Goal: Information Seeking & Learning: Check status

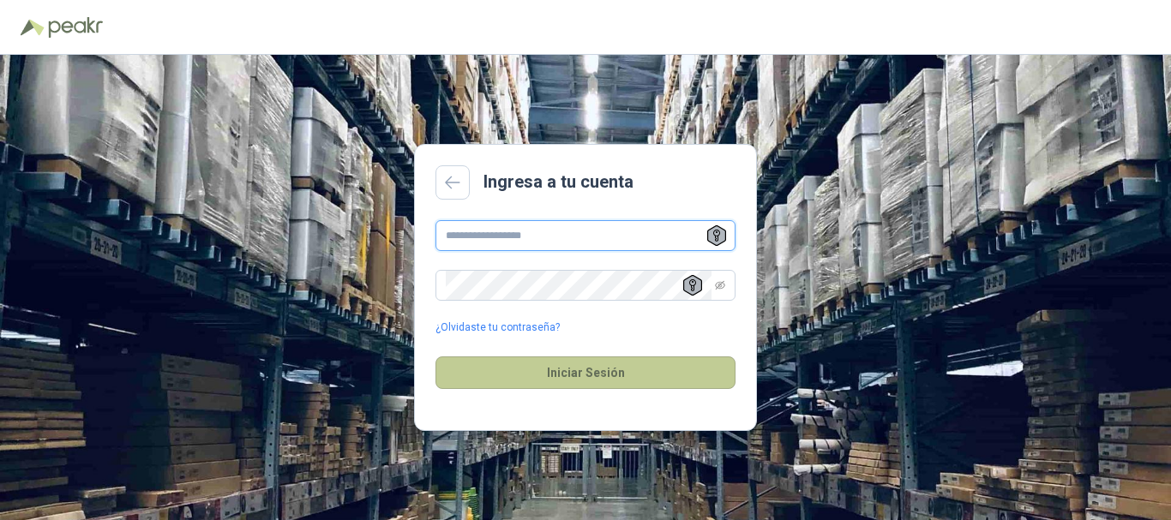
type input "**********"
click at [582, 375] on button "Iniciar Sesión" at bounding box center [585, 373] width 300 height 33
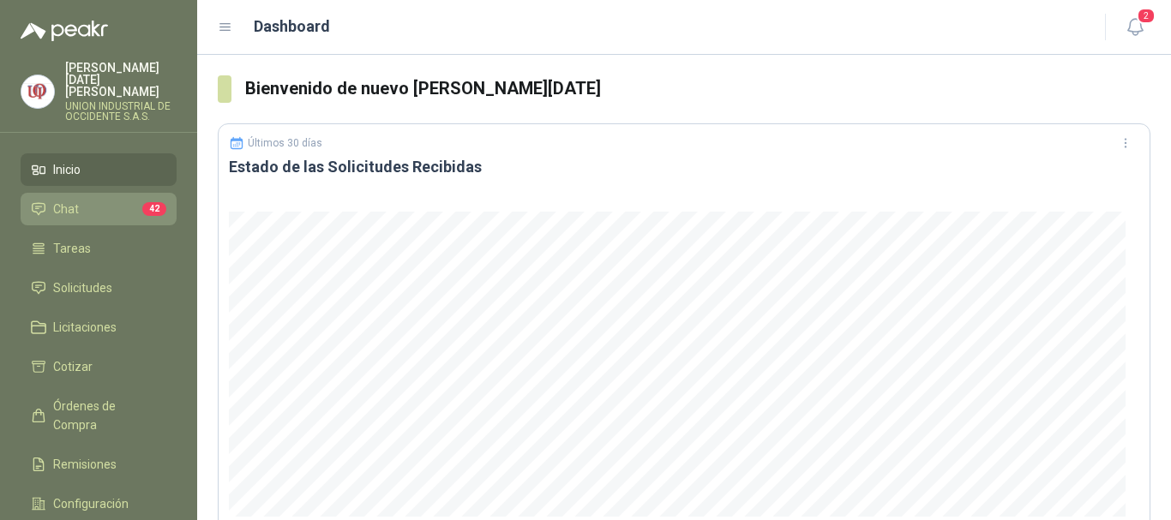
click at [85, 200] on li "Chat 42" at bounding box center [98, 209] width 135 height 19
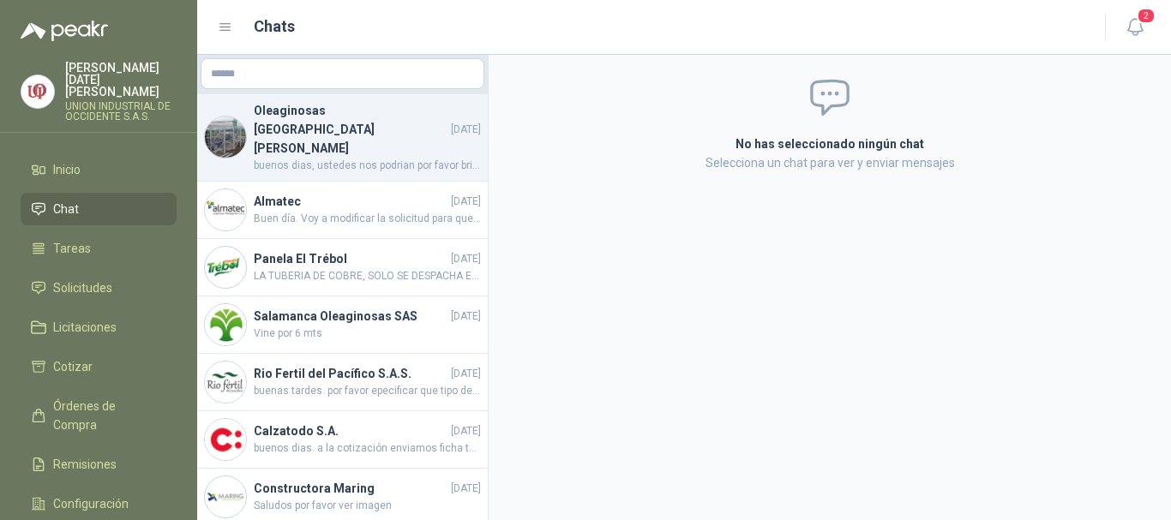
click at [362, 158] on span "buenos dias, ustedes nos podrian por favor brindar esta información para cotiza…" at bounding box center [367, 166] width 227 height 16
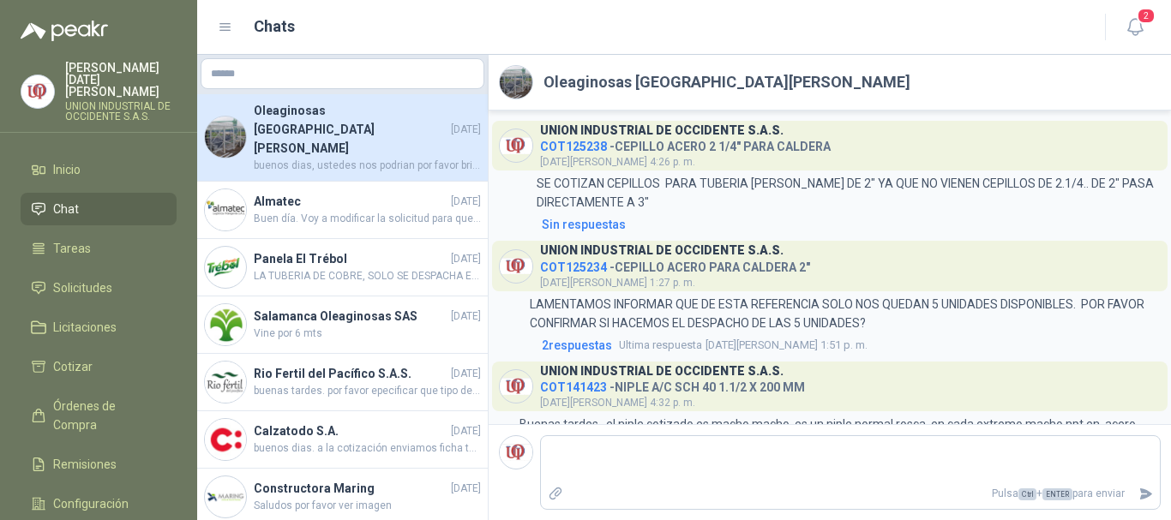
scroll to position [434, 0]
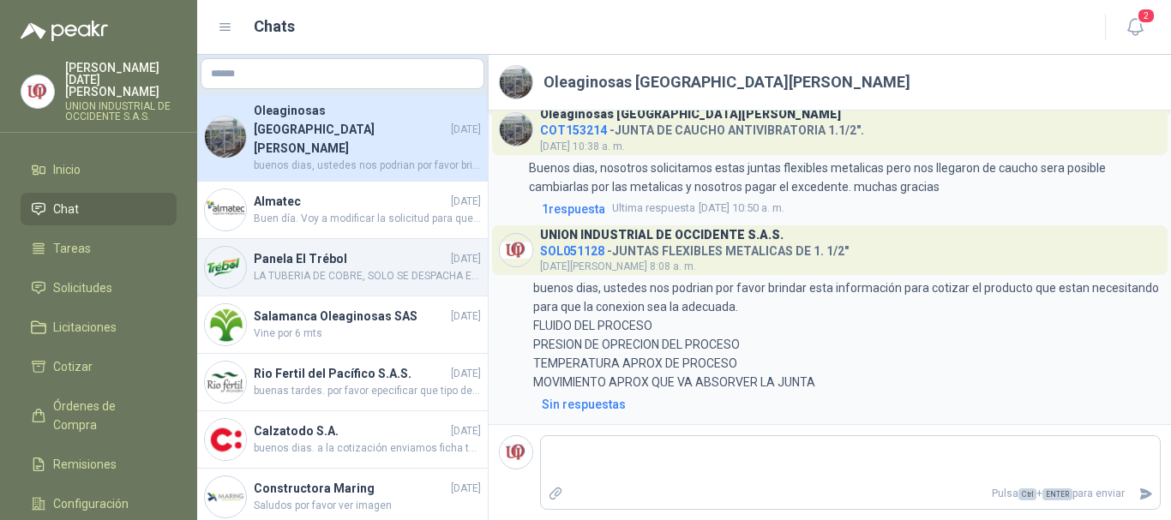
click at [317, 268] on span "LA TUBERIA DE COBRE, SOLO SE DESPACHA EL ROLLO X 15 MTRS, EN ESTE CASO USTEDES …" at bounding box center [367, 276] width 227 height 16
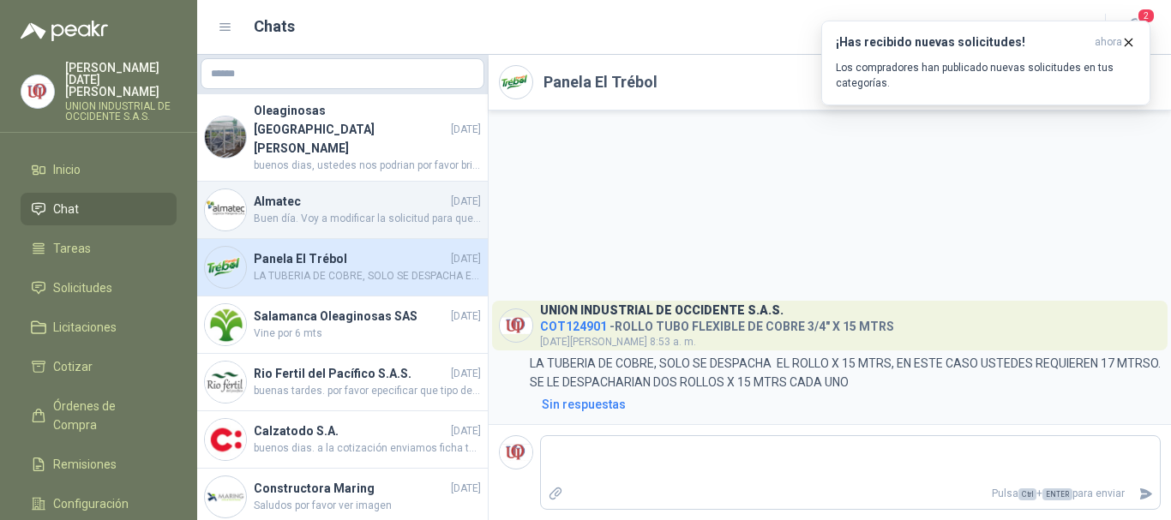
click at [356, 211] on span "Buen día. Voy a modificar la solicitud para que vuelvas a cotizar porfa" at bounding box center [367, 219] width 227 height 16
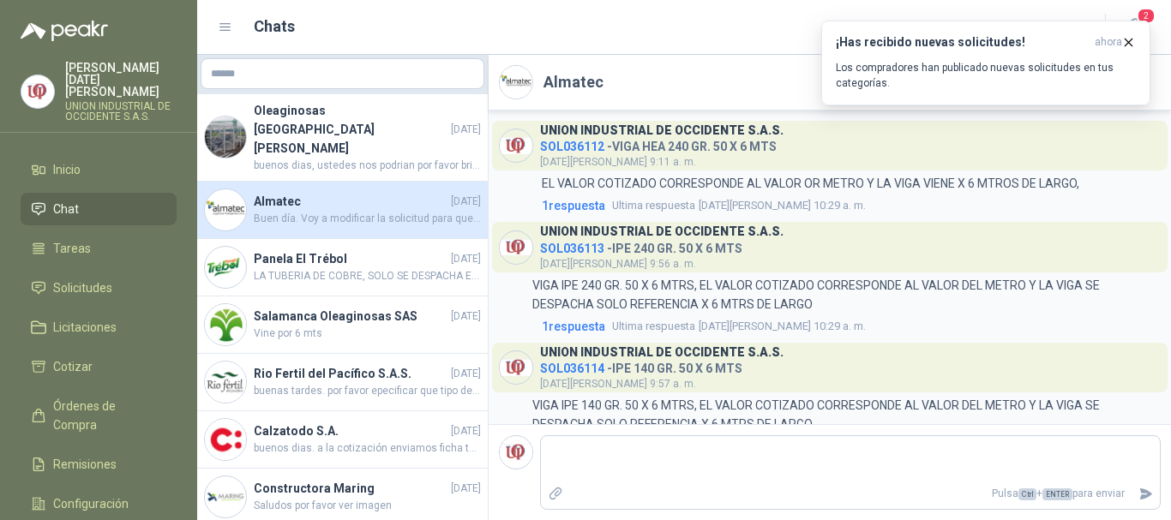
click at [85, 193] on link "Chat" at bounding box center [99, 209] width 156 height 33
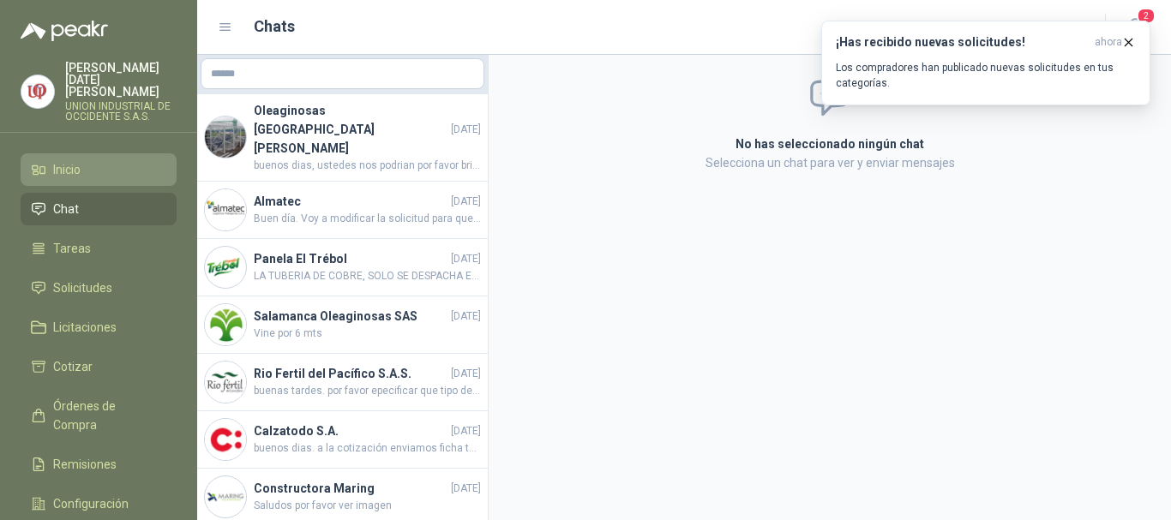
click at [69, 160] on span "Inicio" at bounding box center [66, 169] width 27 height 19
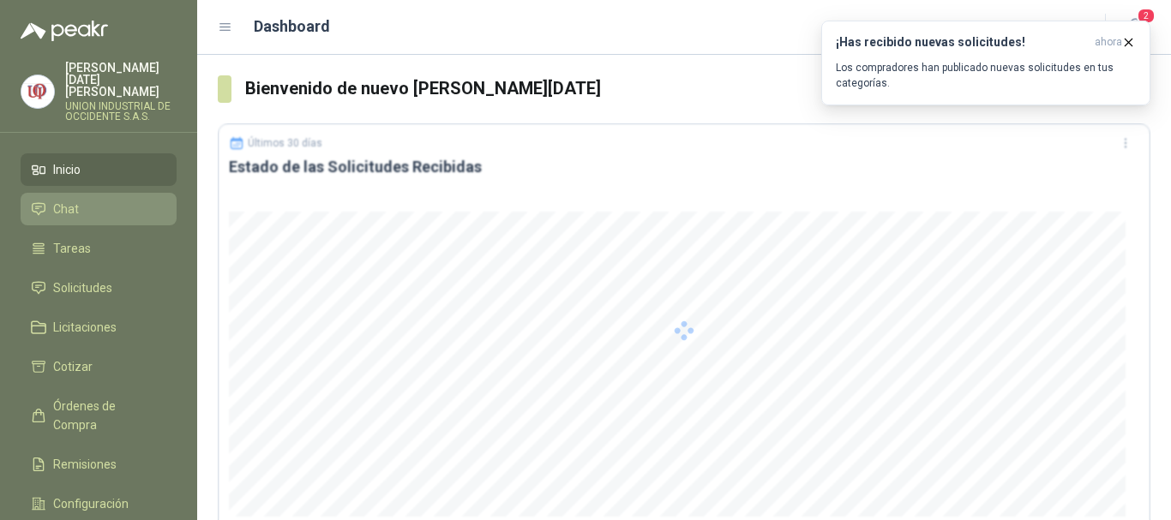
click at [70, 200] on span "Chat" at bounding box center [66, 209] width 26 height 19
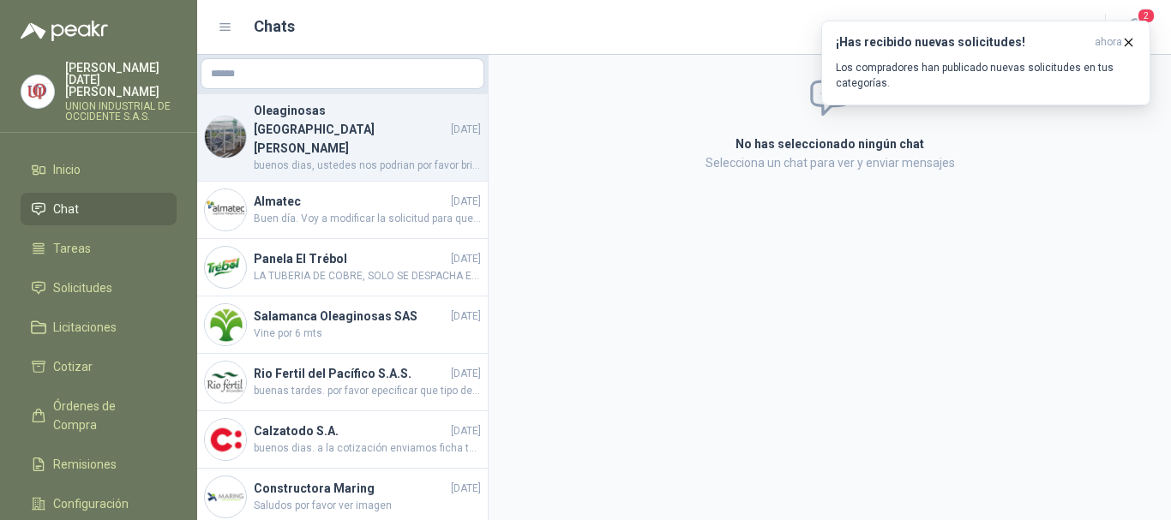
click at [405, 115] on h4 "Oleaginosas [GEOGRAPHIC_DATA][PERSON_NAME]" at bounding box center [351, 129] width 194 height 57
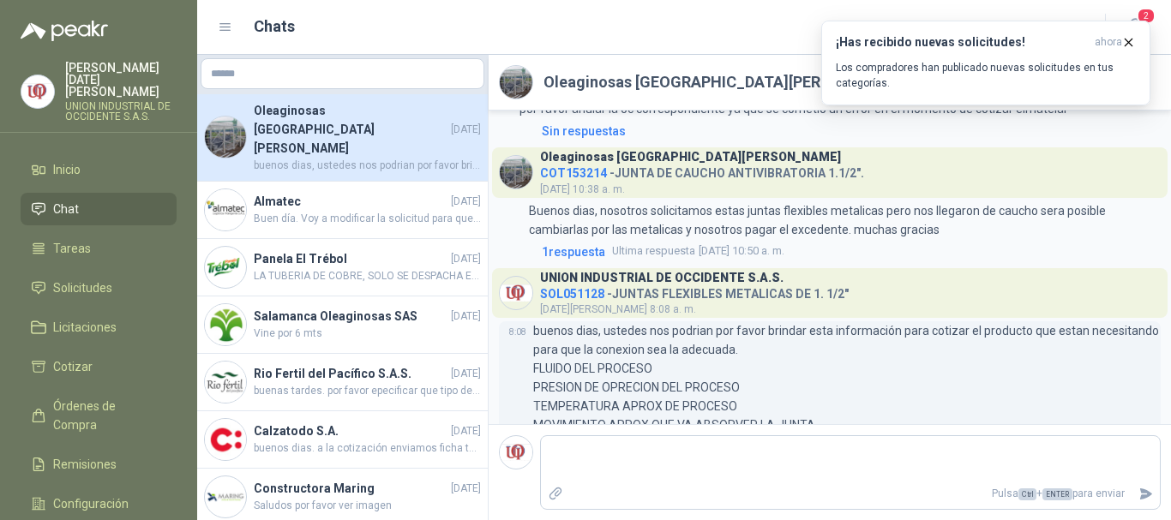
scroll to position [434, 0]
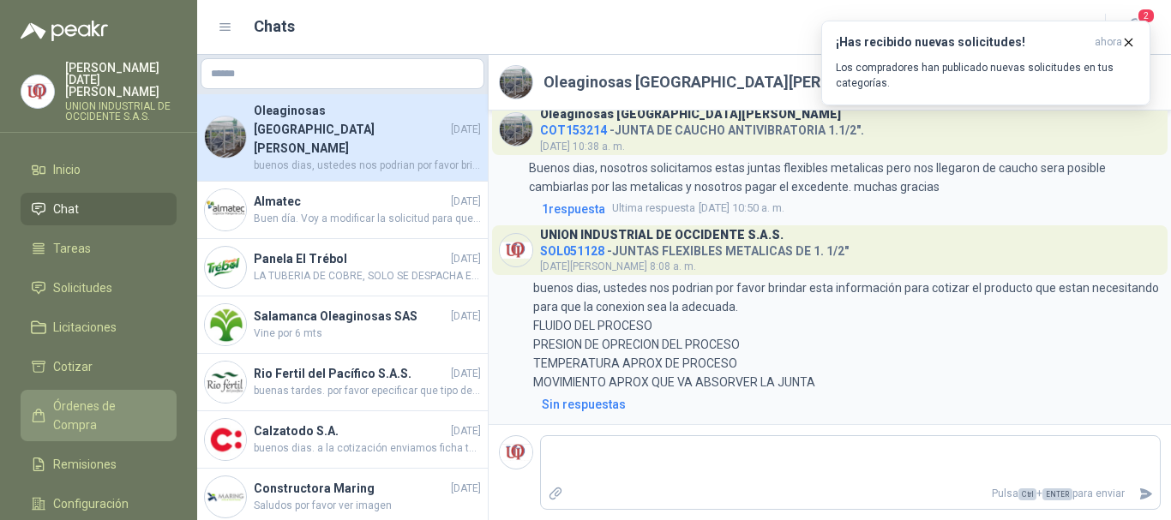
click at [115, 397] on span "Órdenes de Compra" at bounding box center [106, 416] width 107 height 38
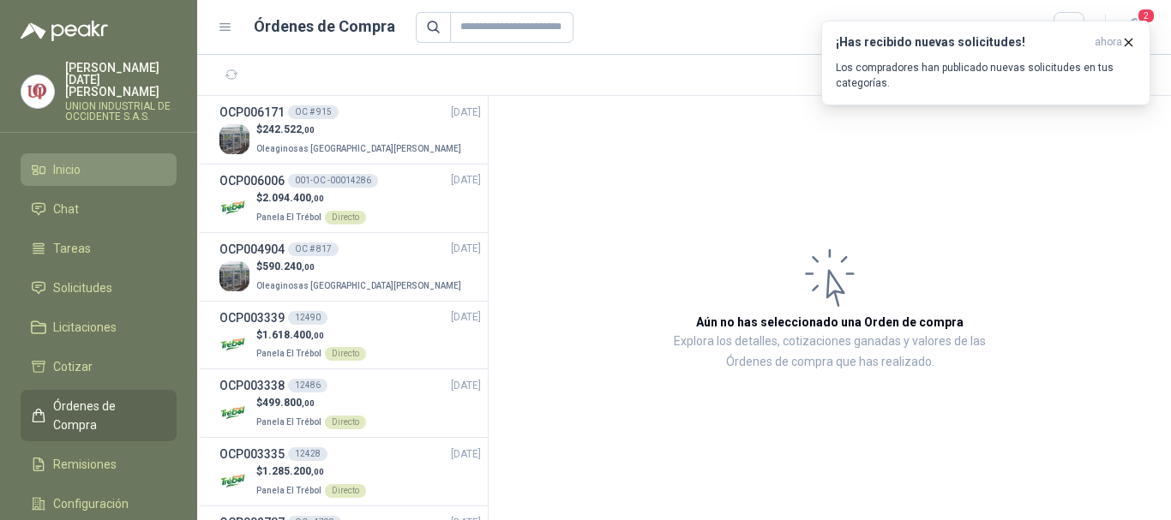
click at [91, 160] on li "Inicio" at bounding box center [98, 169] width 135 height 19
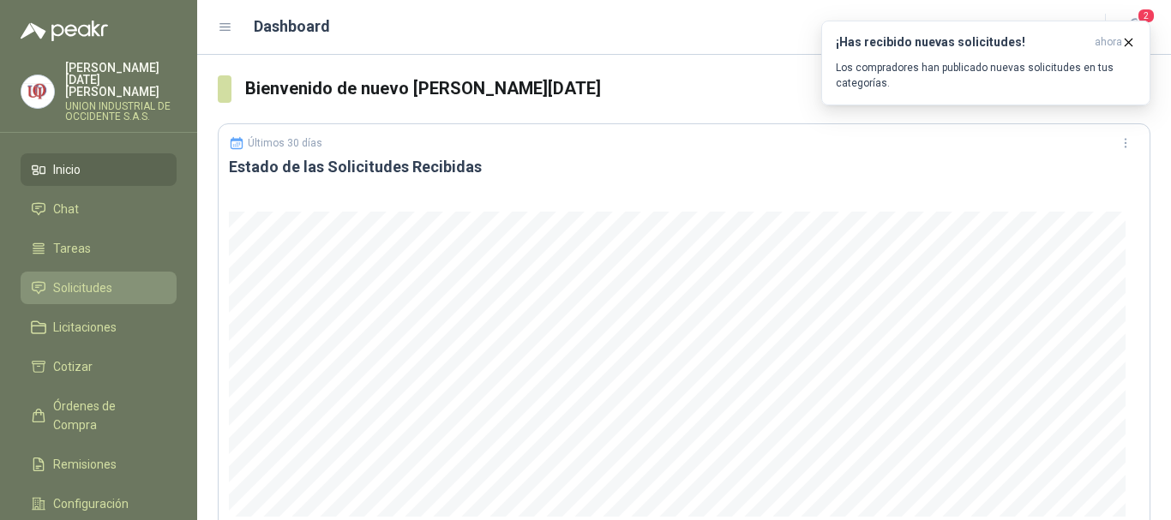
click at [84, 279] on span "Solicitudes" at bounding box center [82, 288] width 59 height 19
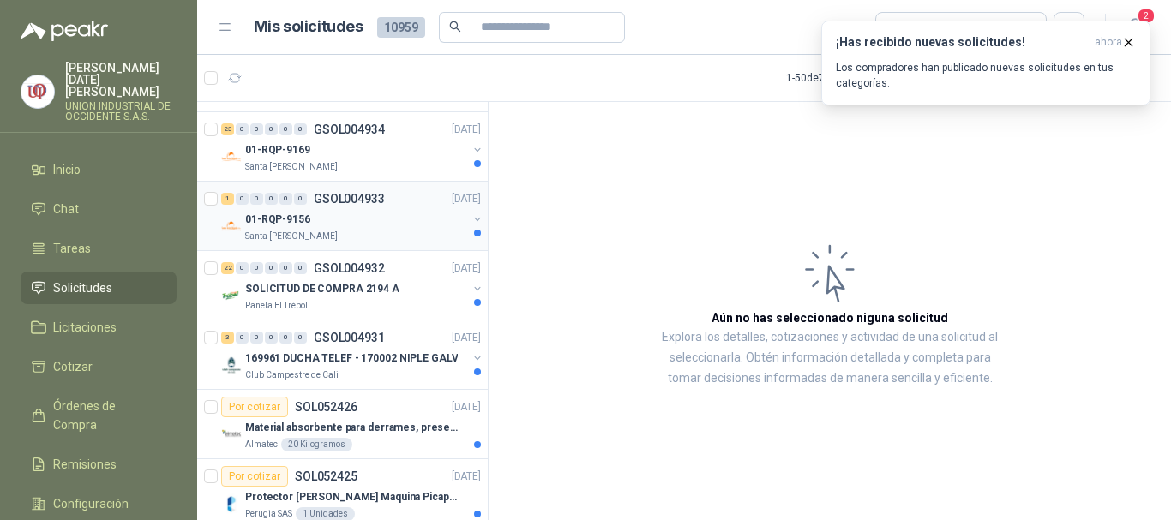
scroll to position [1028, 0]
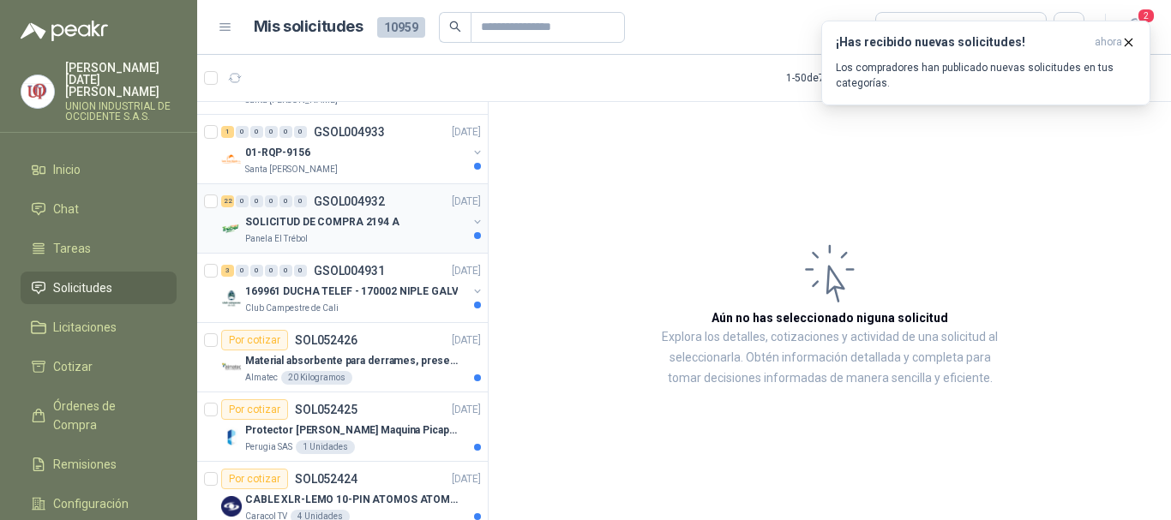
click at [291, 219] on p "SOLICITUD DE COMPRA 2194 A" at bounding box center [322, 222] width 154 height 16
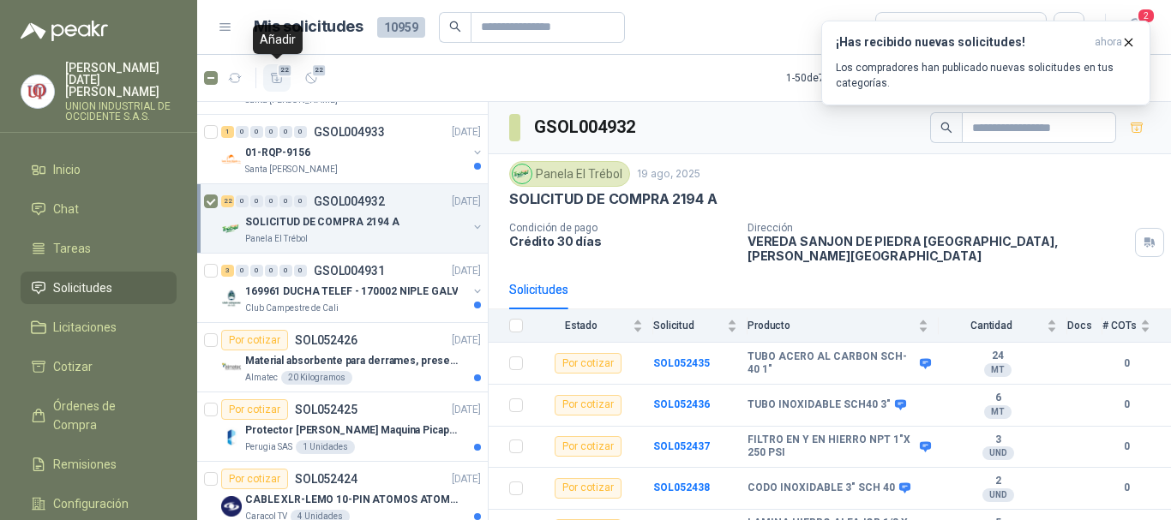
click at [279, 67] on span "22" at bounding box center [285, 70] width 16 height 14
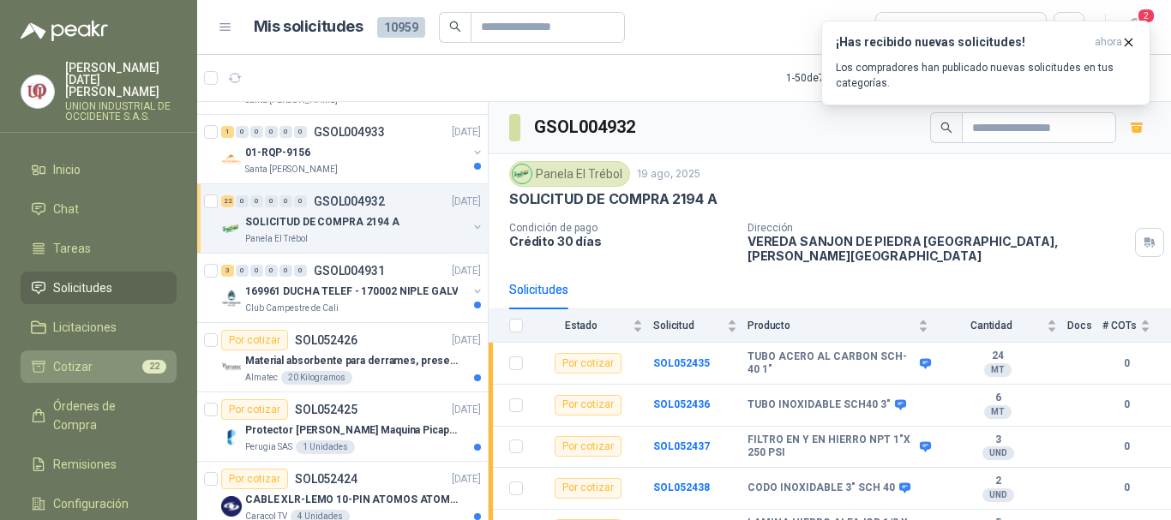
click at [123, 357] on li "Cotizar 22" at bounding box center [98, 366] width 135 height 19
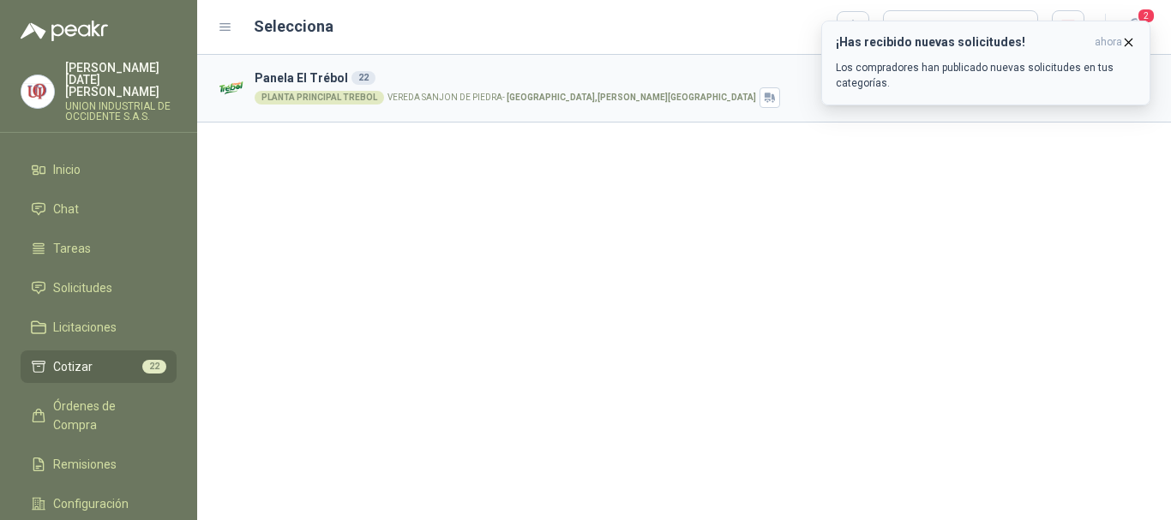
click at [1127, 39] on icon "button" at bounding box center [1128, 42] width 15 height 15
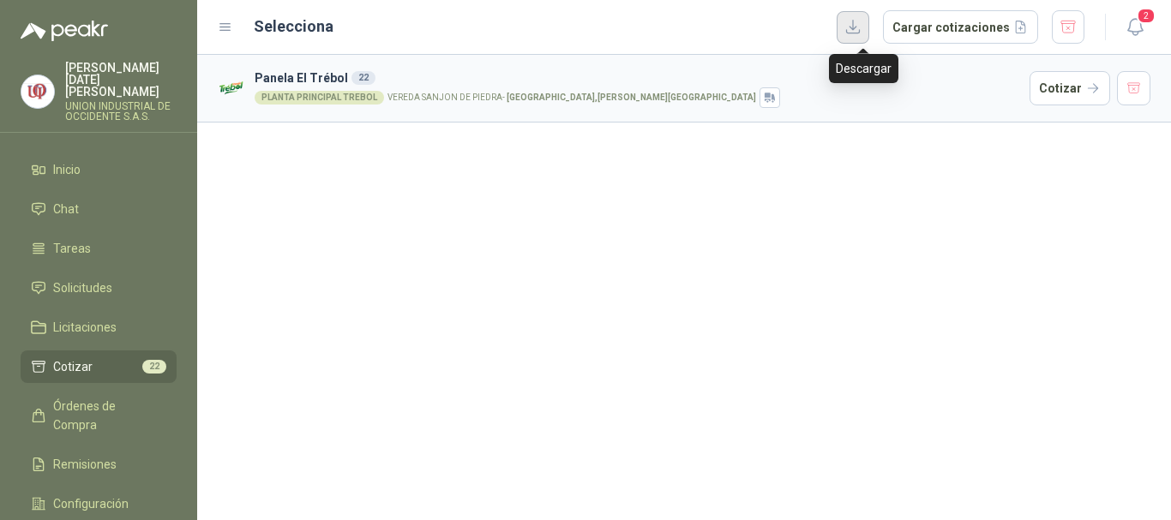
click at [857, 19] on button "button" at bounding box center [852, 27] width 33 height 33
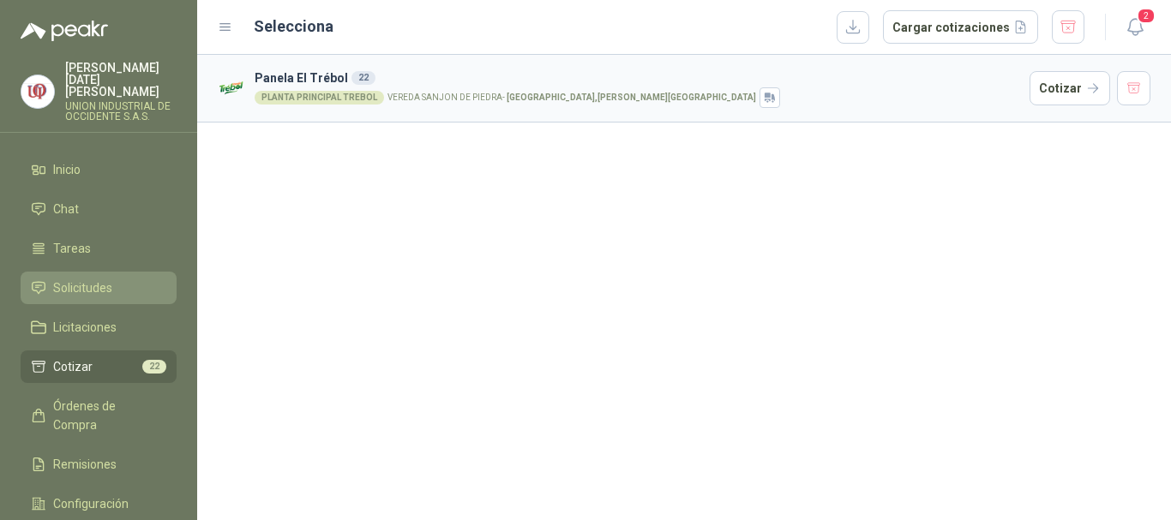
click at [68, 279] on span "Solicitudes" at bounding box center [82, 288] width 59 height 19
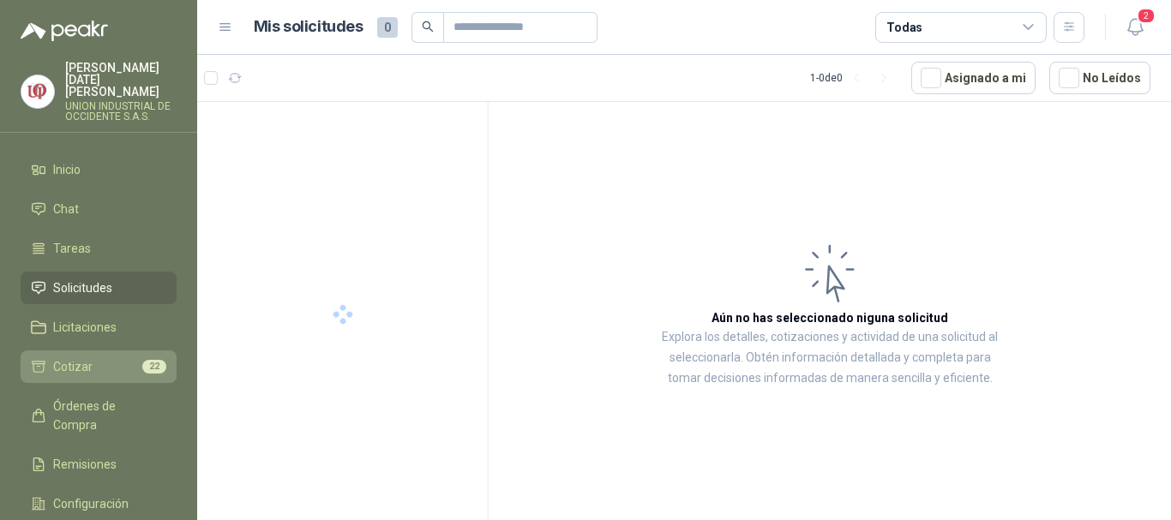
click at [123, 357] on li "Cotizar 22" at bounding box center [98, 366] width 135 height 19
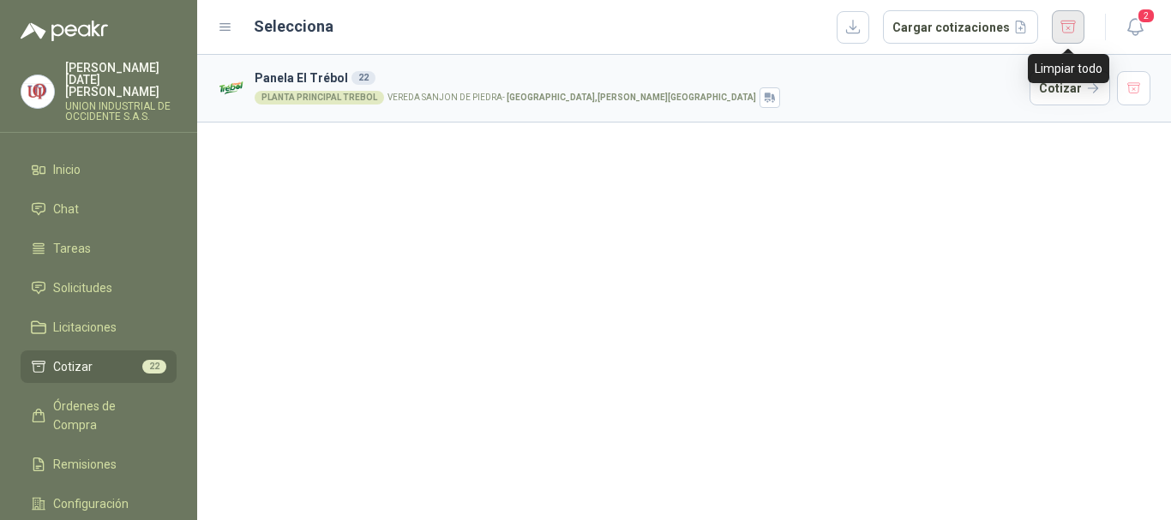
click at [1068, 23] on button "button" at bounding box center [1068, 26] width 33 height 33
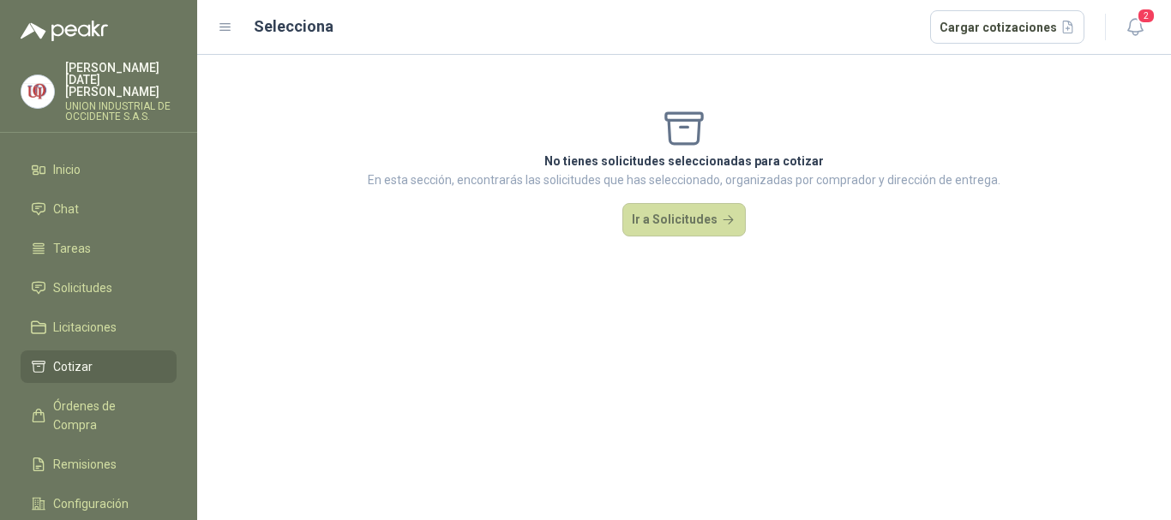
click at [68, 357] on span "Cotizar" at bounding box center [72, 366] width 39 height 19
click at [87, 279] on span "Solicitudes" at bounding box center [82, 288] width 59 height 19
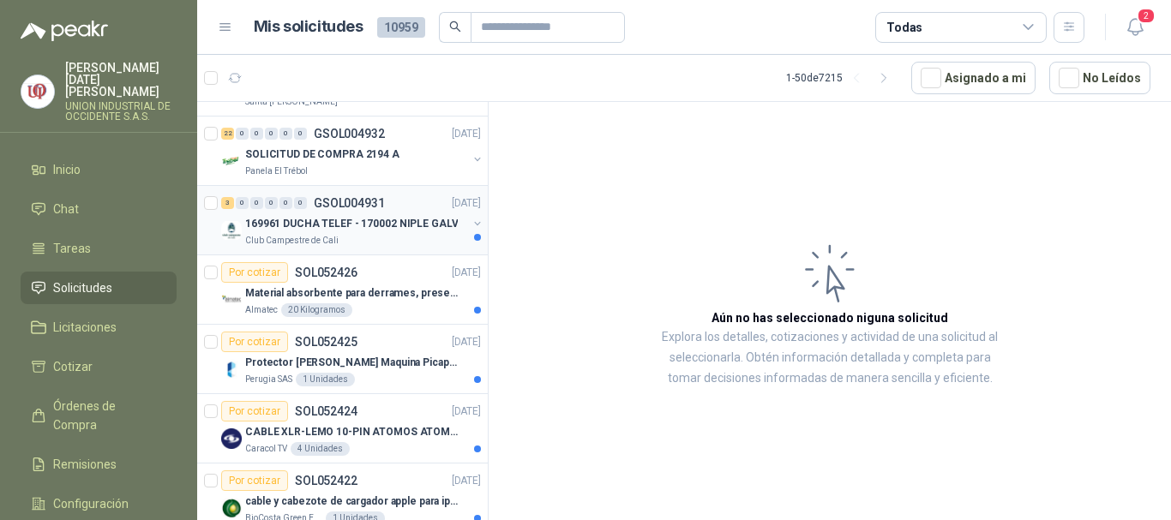
scroll to position [1114, 0]
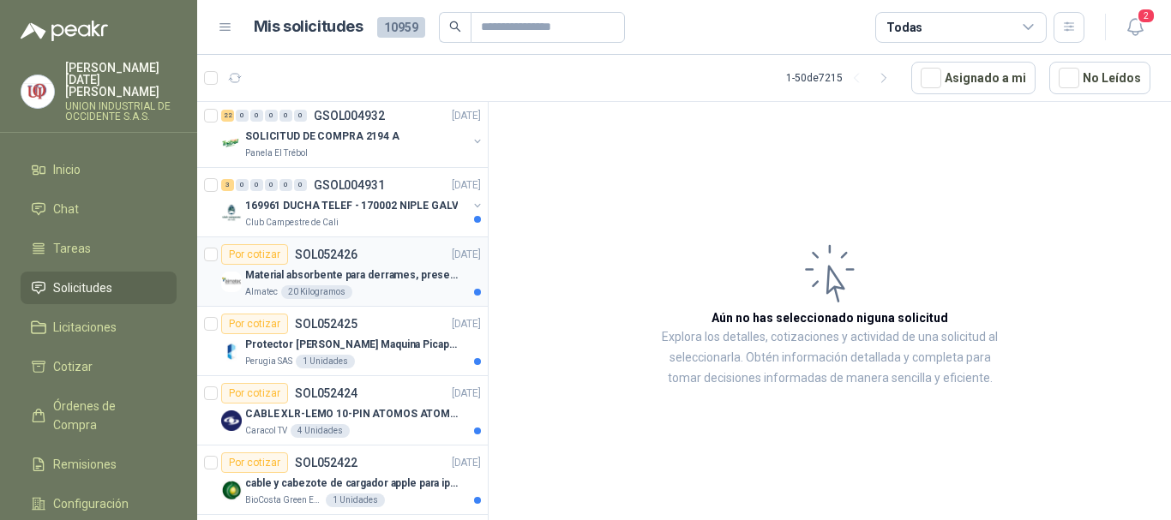
click at [280, 272] on p "Material absorbente para derrames, presentación de 20 kg (1 bulto)" at bounding box center [351, 275] width 213 height 16
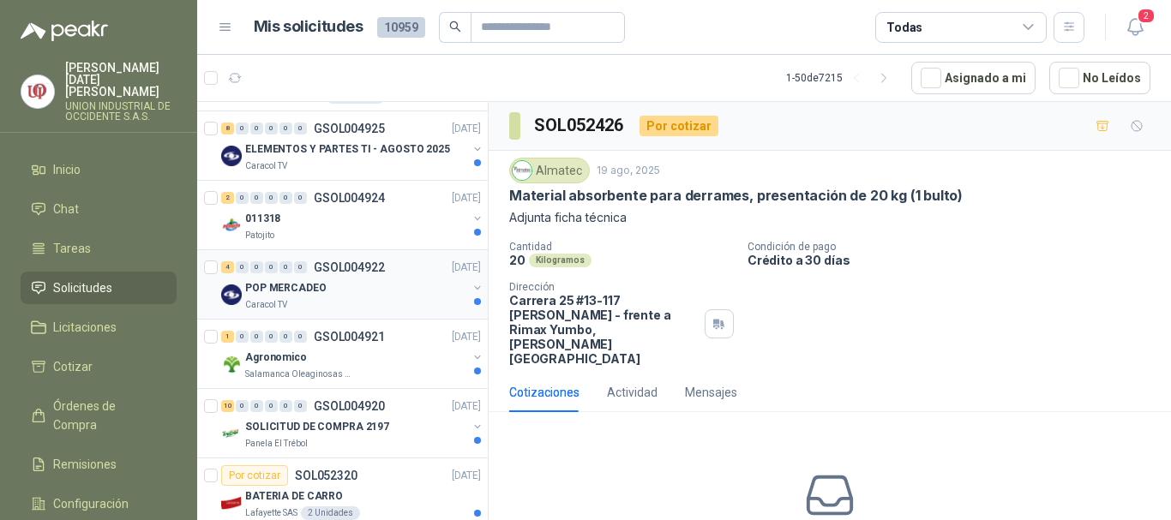
scroll to position [1885, 0]
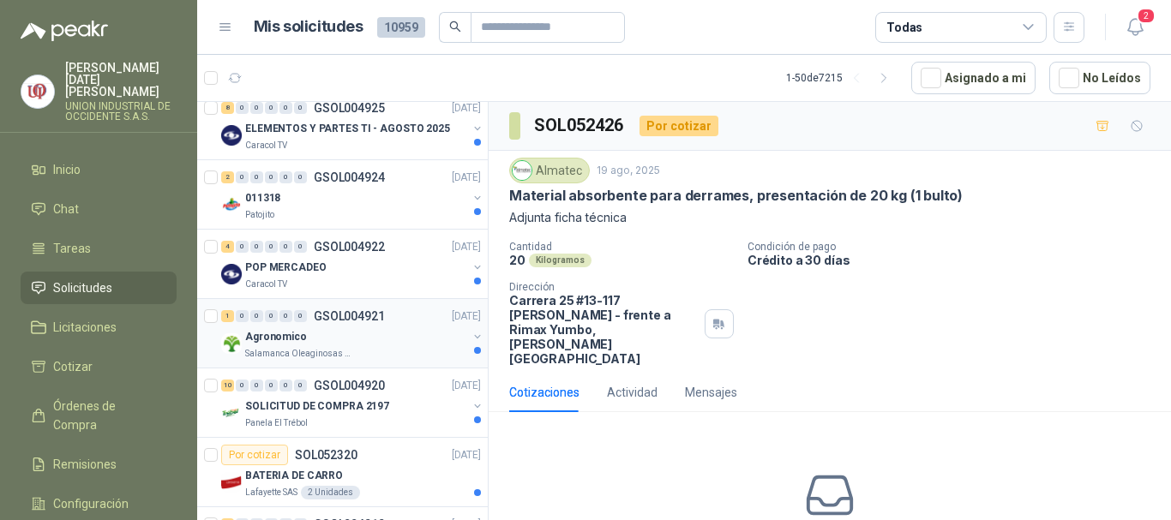
click at [275, 339] on p "Agronomico" at bounding box center [276, 337] width 62 height 16
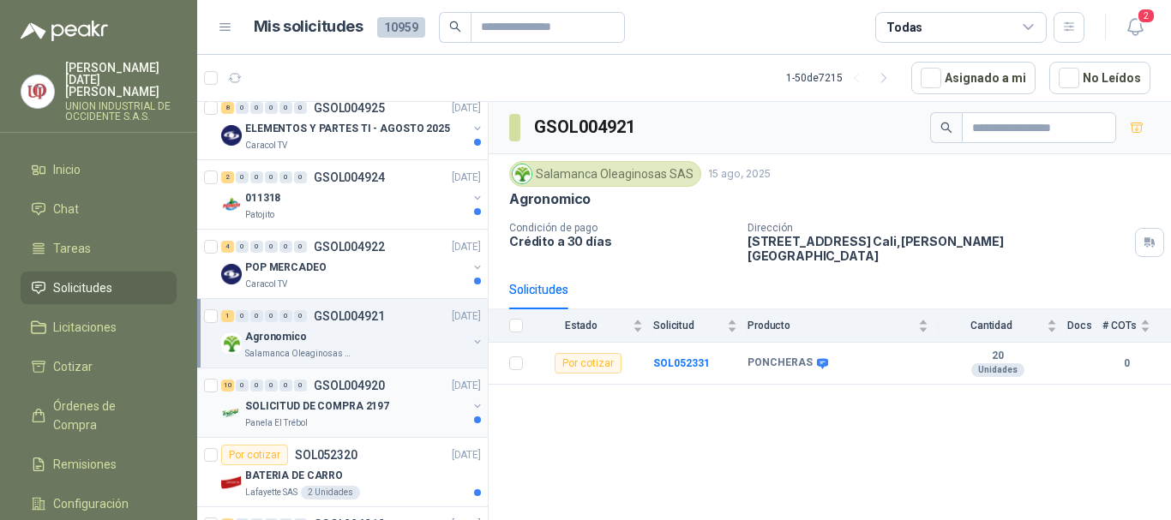
click at [335, 415] on div "SOLICITUD DE COMPRA 2197" at bounding box center [356, 406] width 222 height 21
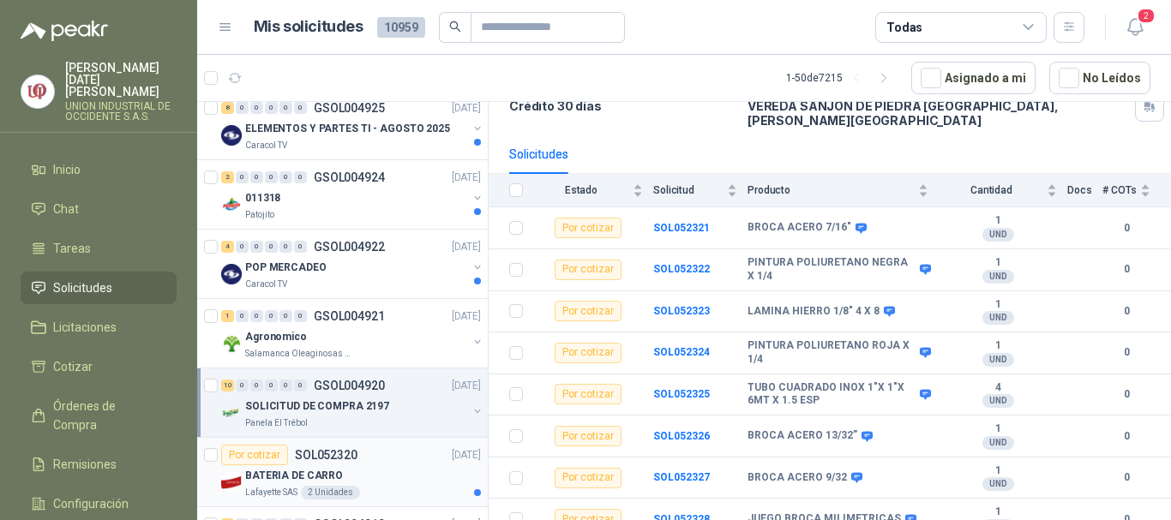
scroll to position [2057, 0]
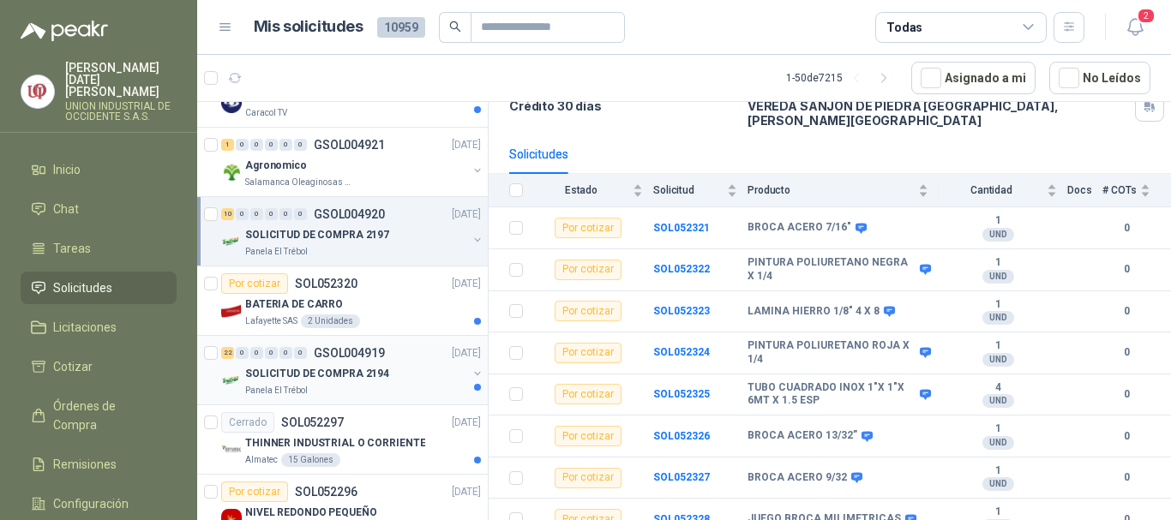
click at [321, 382] on div "SOLICITUD DE COMPRA 2194" at bounding box center [356, 373] width 222 height 21
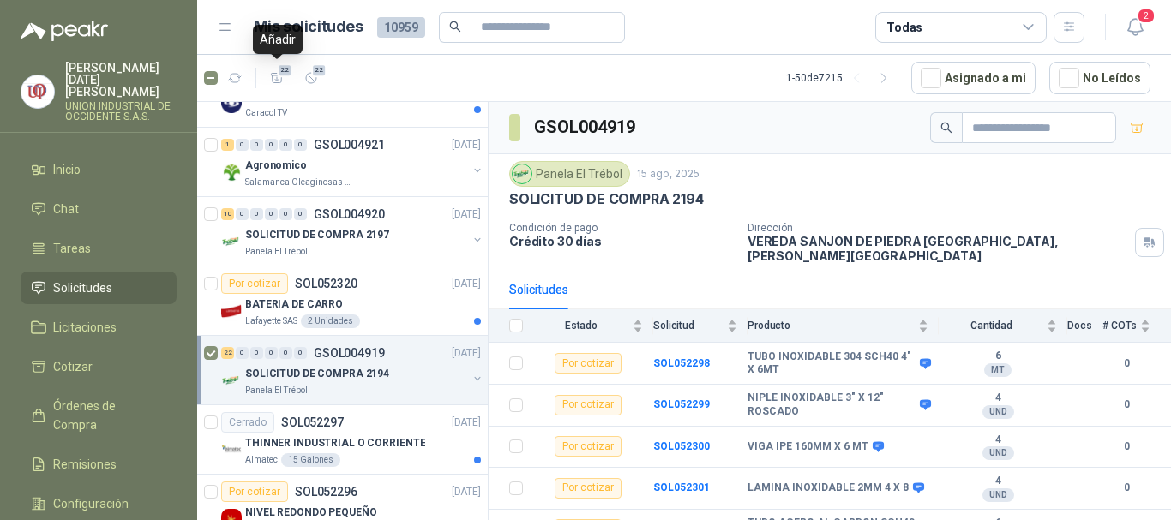
click at [278, 75] on span "22" at bounding box center [285, 70] width 16 height 14
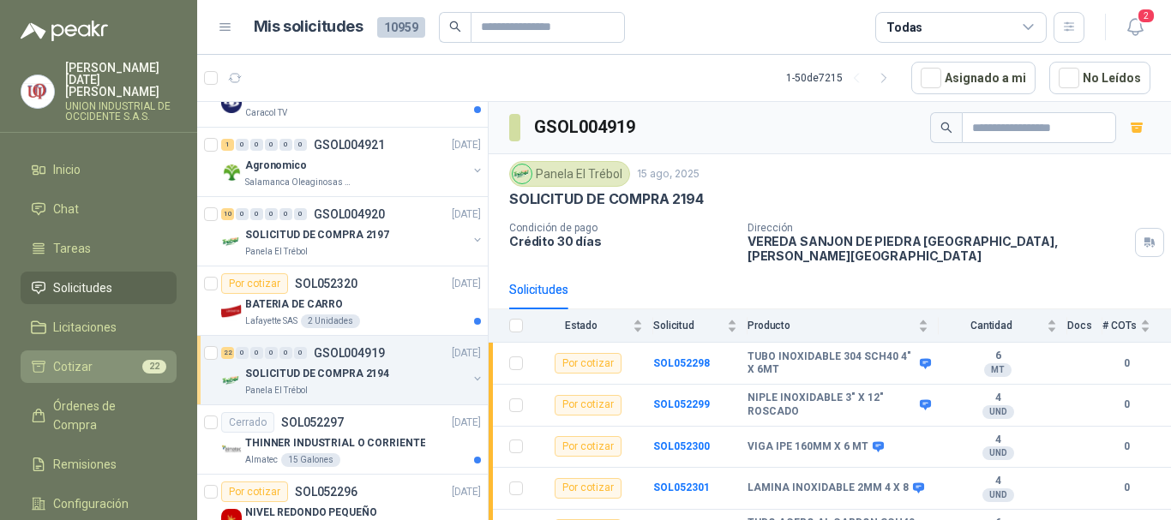
click at [153, 360] on span "22" at bounding box center [154, 367] width 24 height 14
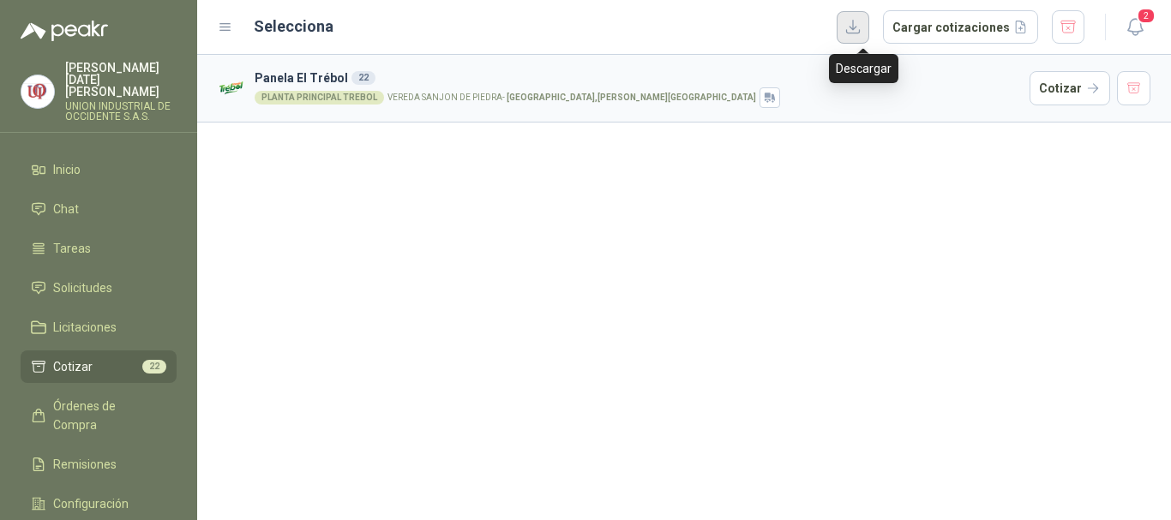
click at [857, 26] on button "button" at bounding box center [852, 27] width 33 height 33
click at [100, 357] on li "Cotizar 22" at bounding box center [98, 366] width 135 height 19
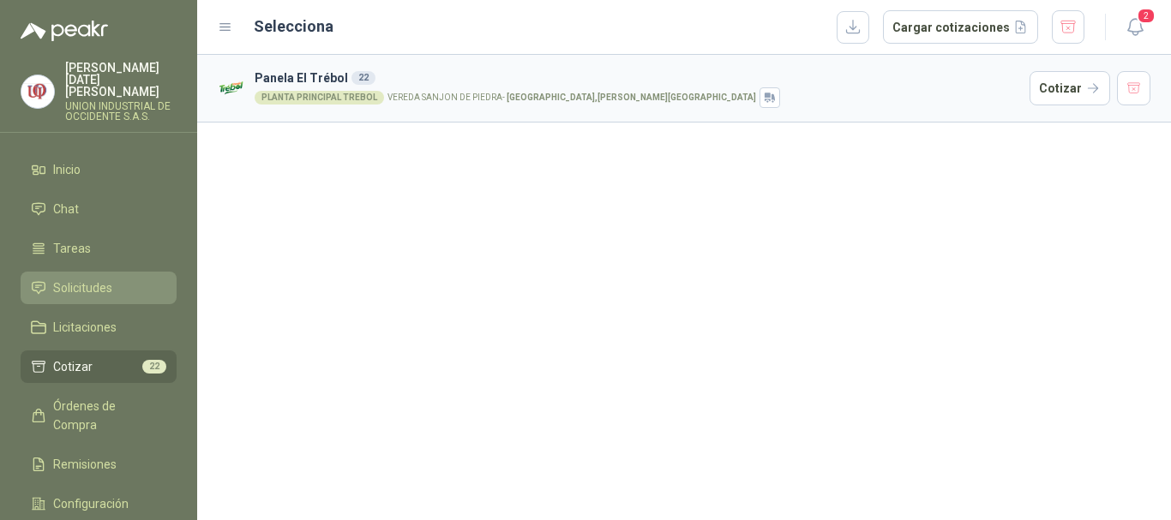
click at [76, 279] on span "Solicitudes" at bounding box center [82, 288] width 59 height 19
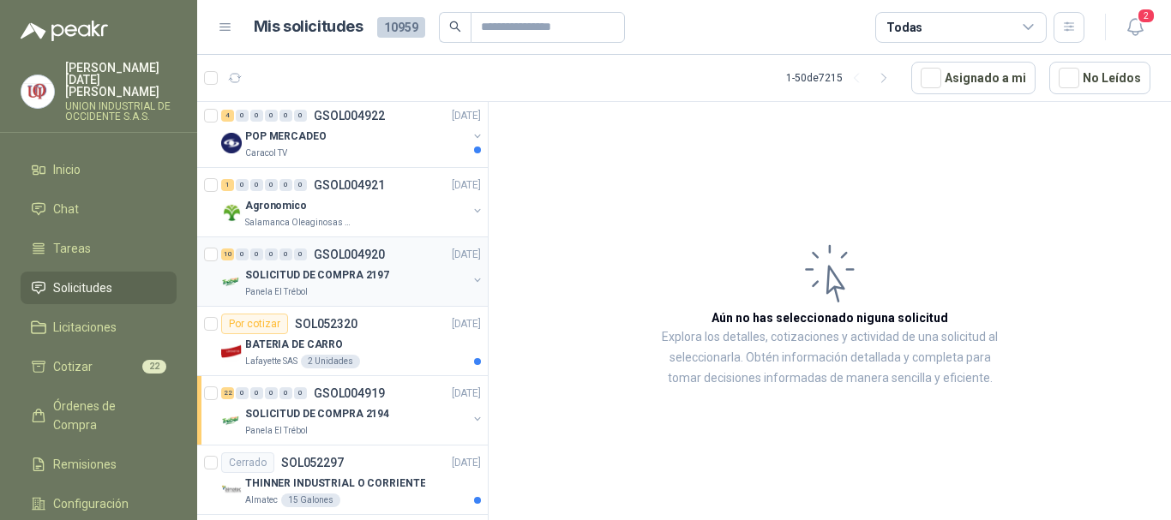
scroll to position [2057, 0]
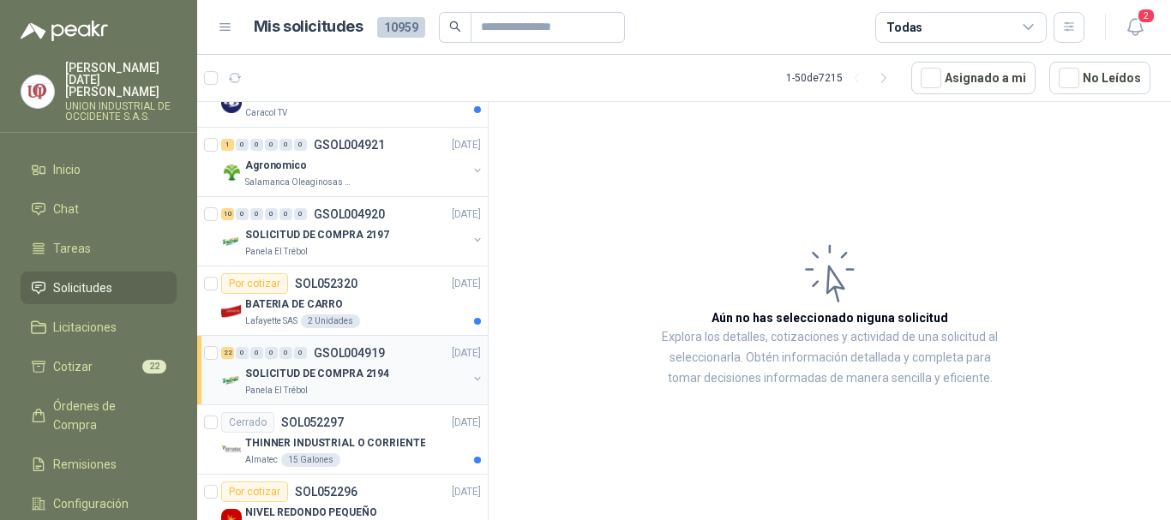
click at [293, 371] on p "SOLICITUD DE COMPRA 2194" at bounding box center [317, 374] width 144 height 16
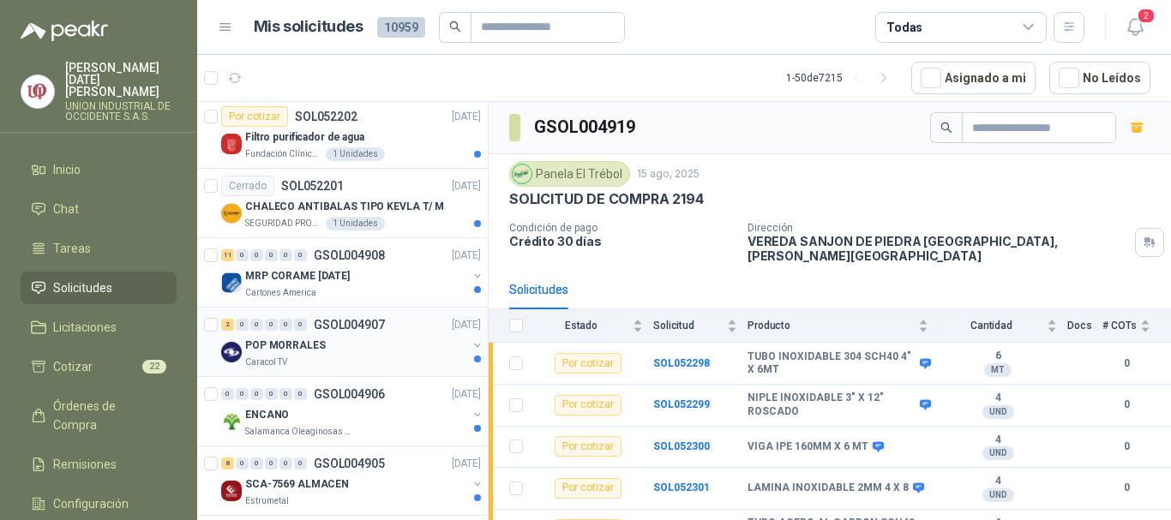
scroll to position [3084, 0]
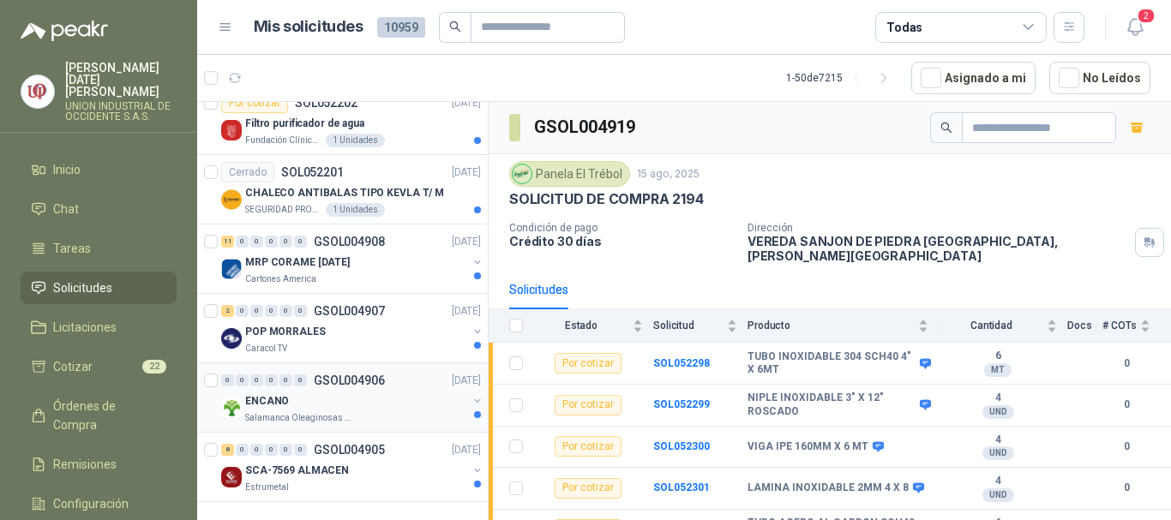
click at [275, 393] on p "ENCANO" at bounding box center [267, 401] width 44 height 16
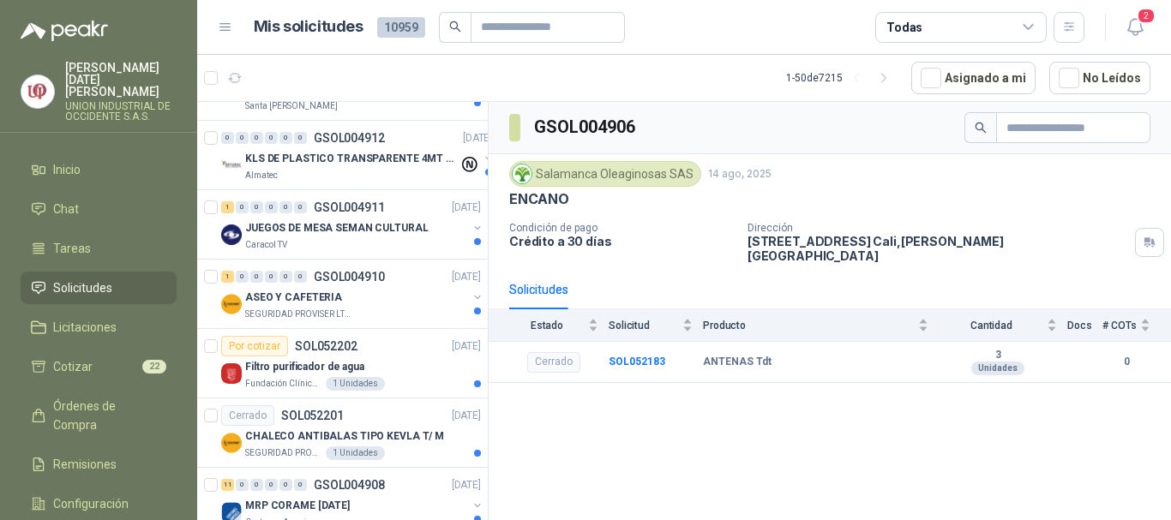
scroll to position [3084, 0]
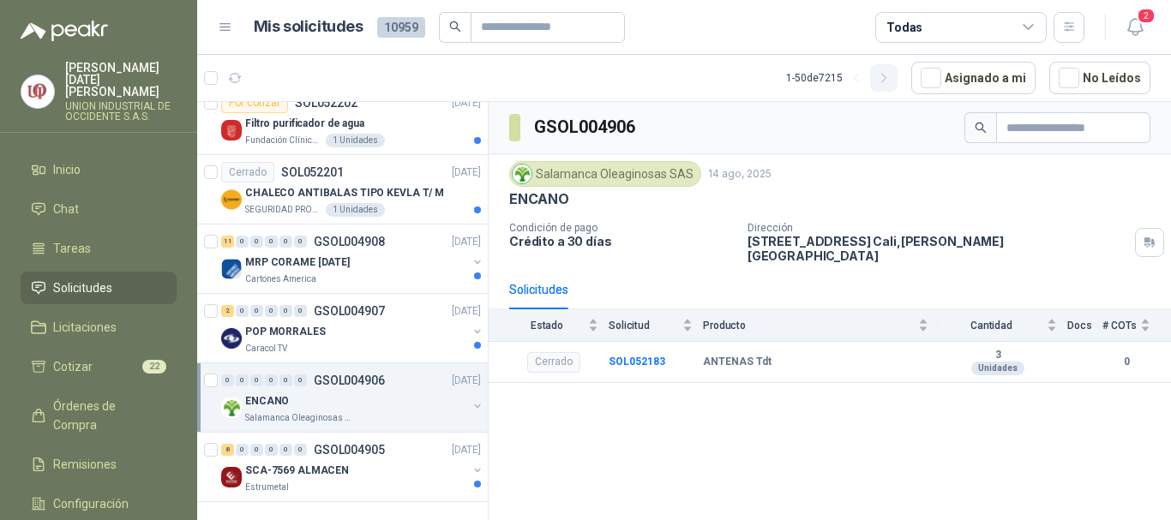
click at [891, 73] on icon "button" at bounding box center [884, 78] width 15 height 15
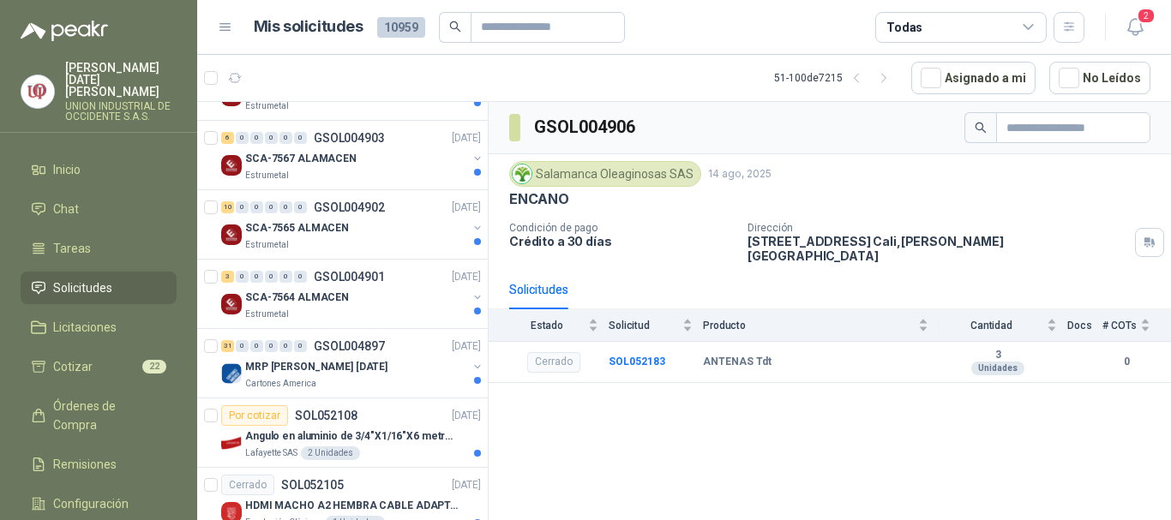
scroll to position [0, 0]
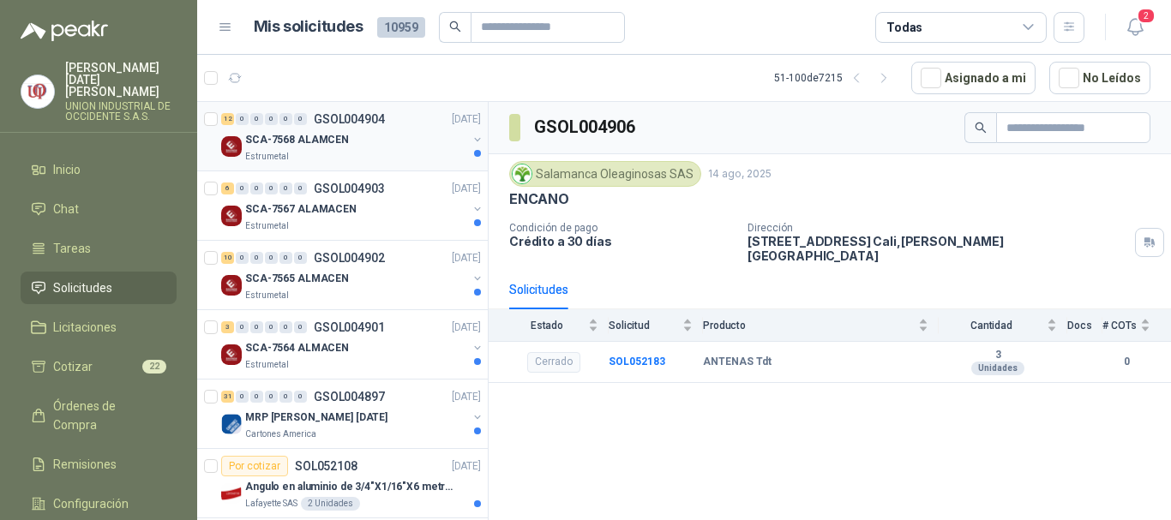
click at [295, 145] on p "SCA-7568 ALAMCEN" at bounding box center [297, 140] width 104 height 16
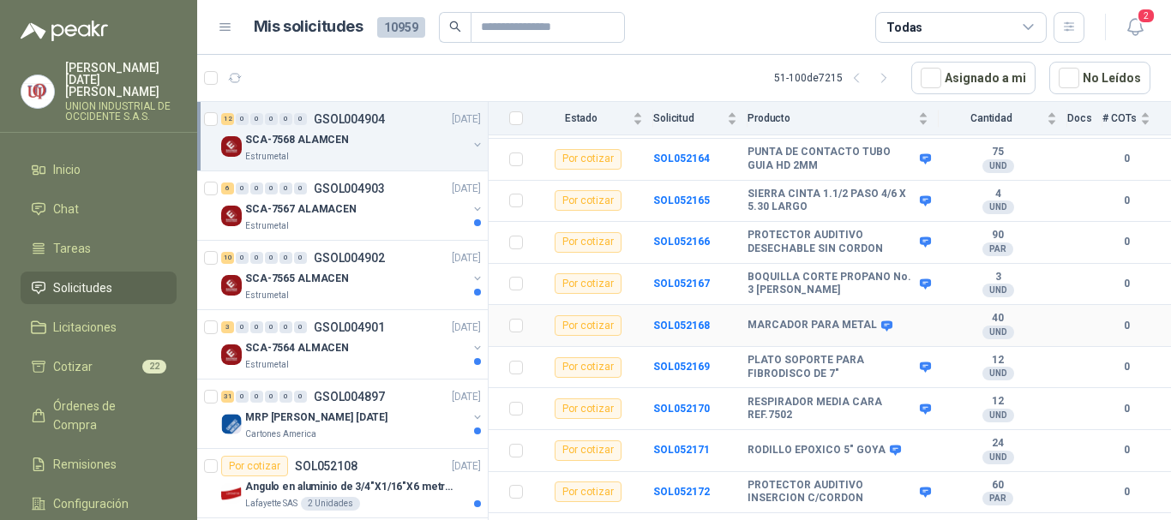
scroll to position [304, 0]
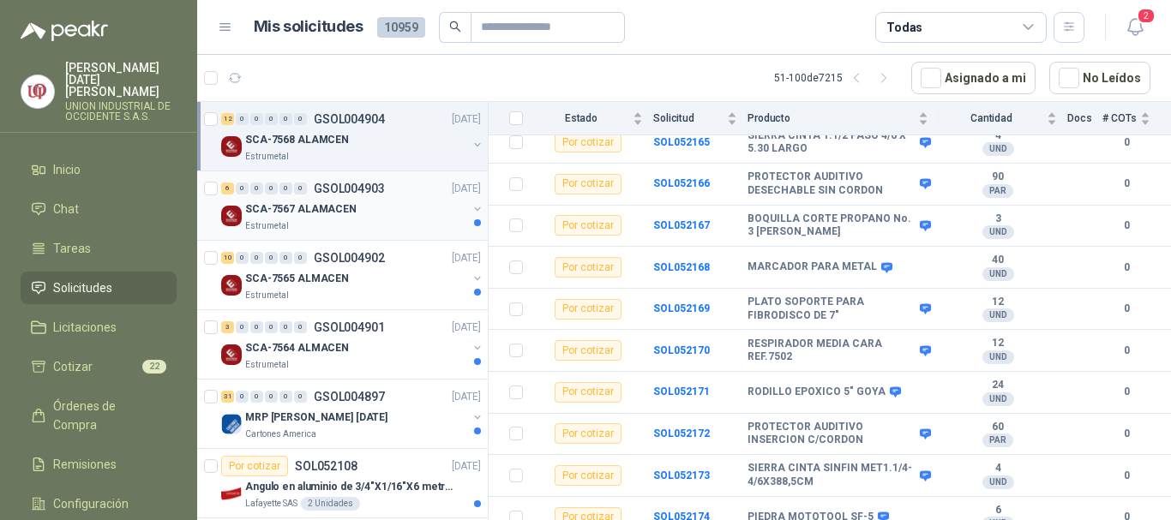
click at [301, 215] on p "SCA-7567 ALAMACEN" at bounding box center [300, 209] width 111 height 16
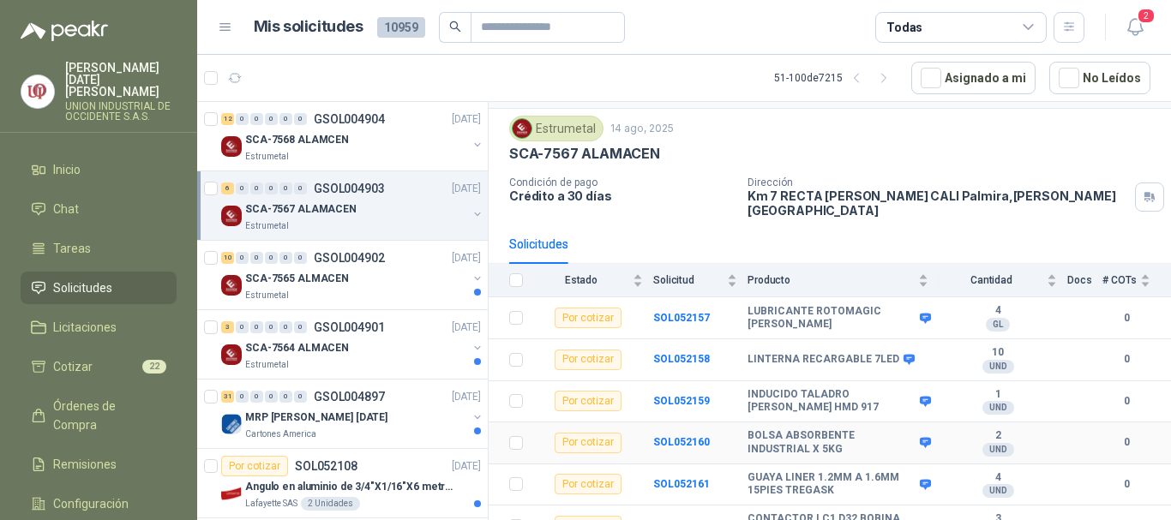
scroll to position [55, 0]
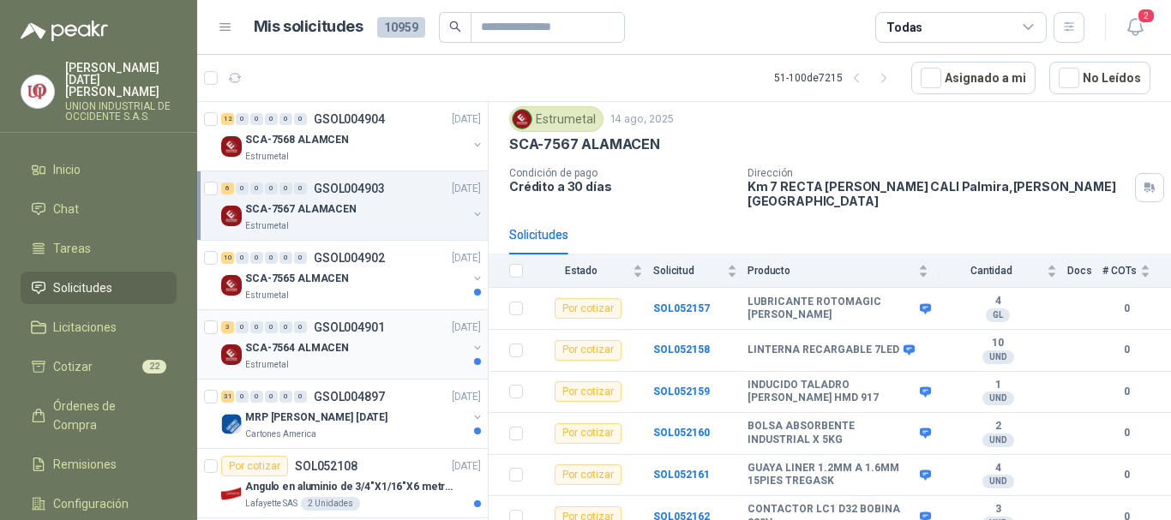
click at [276, 350] on p "SCA-7564 ALMACEN" at bounding box center [297, 348] width 104 height 16
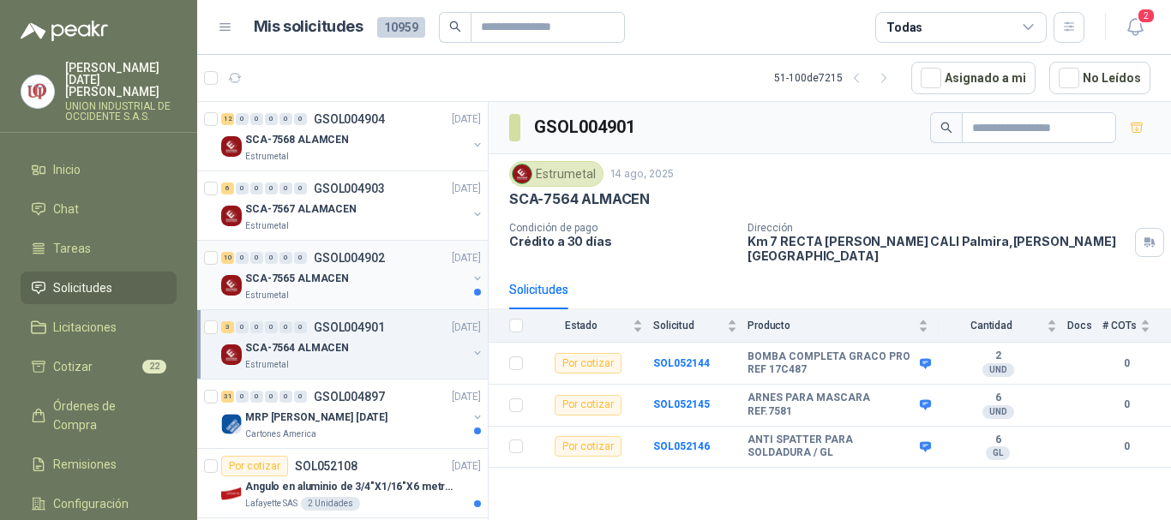
click at [298, 274] on p "SCA-7565 ALMACEN" at bounding box center [297, 279] width 104 height 16
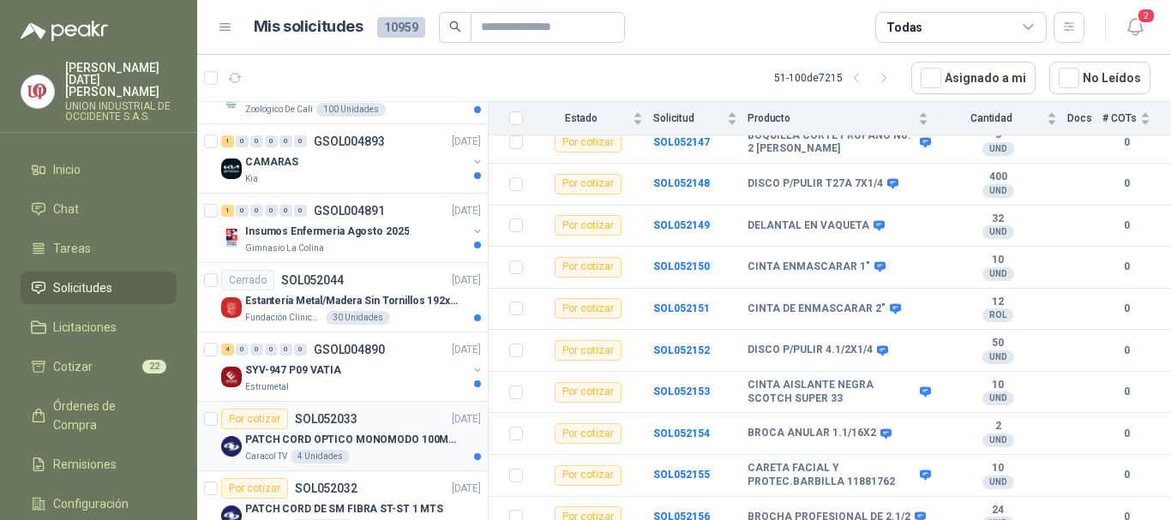
scroll to position [771, 0]
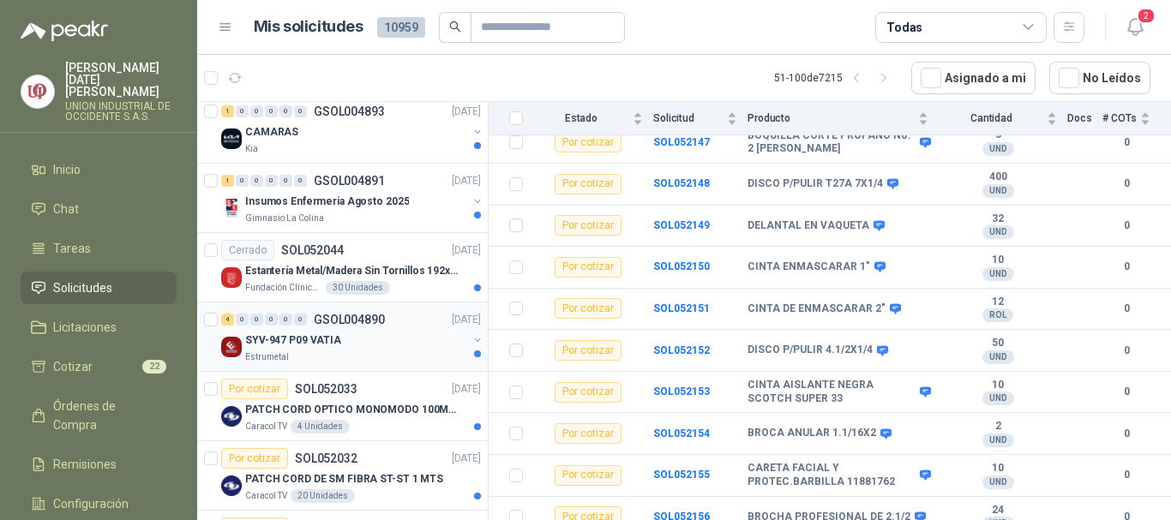
click at [303, 343] on p "SYV-947 P09 VATIA" at bounding box center [293, 341] width 96 height 16
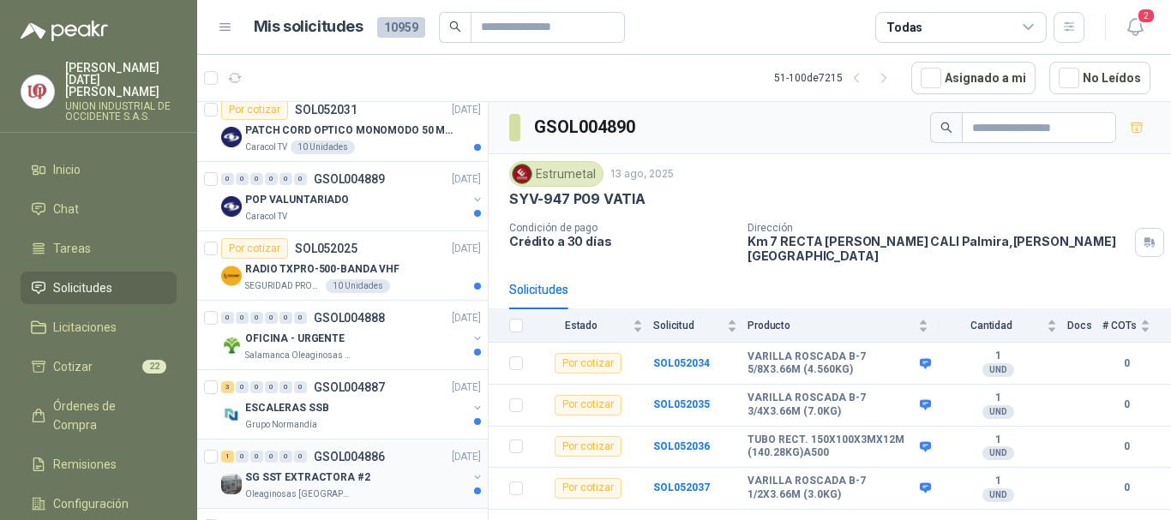
scroll to position [1200, 0]
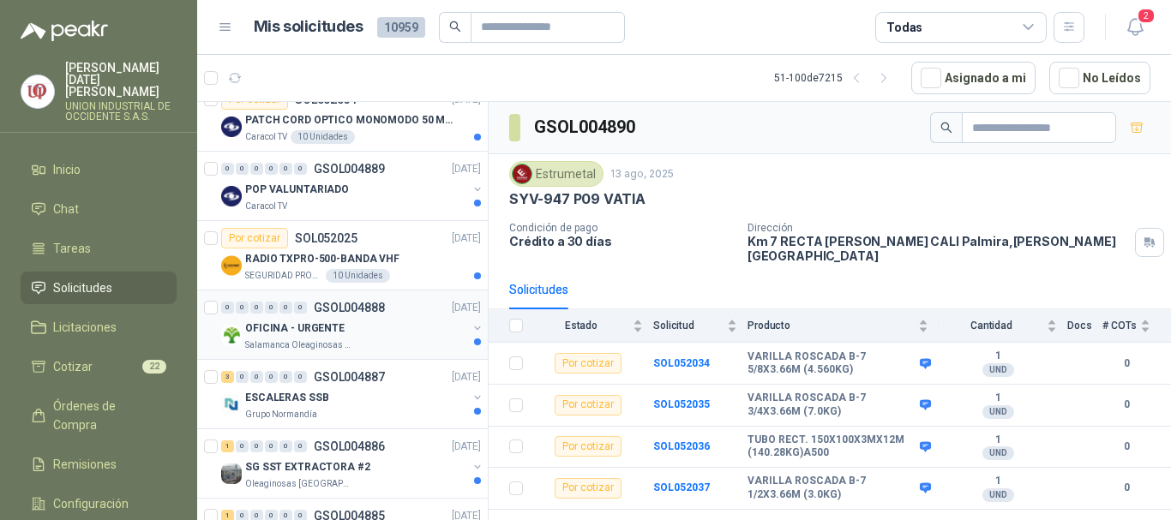
click at [306, 338] on div "OFICINA - URGENTE" at bounding box center [356, 328] width 222 height 21
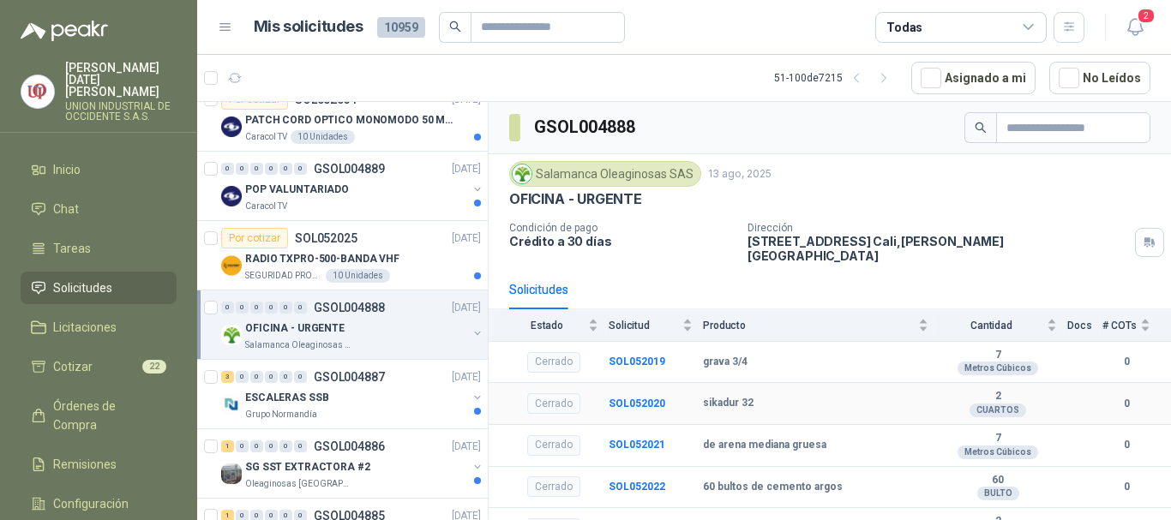
scroll to position [12, 0]
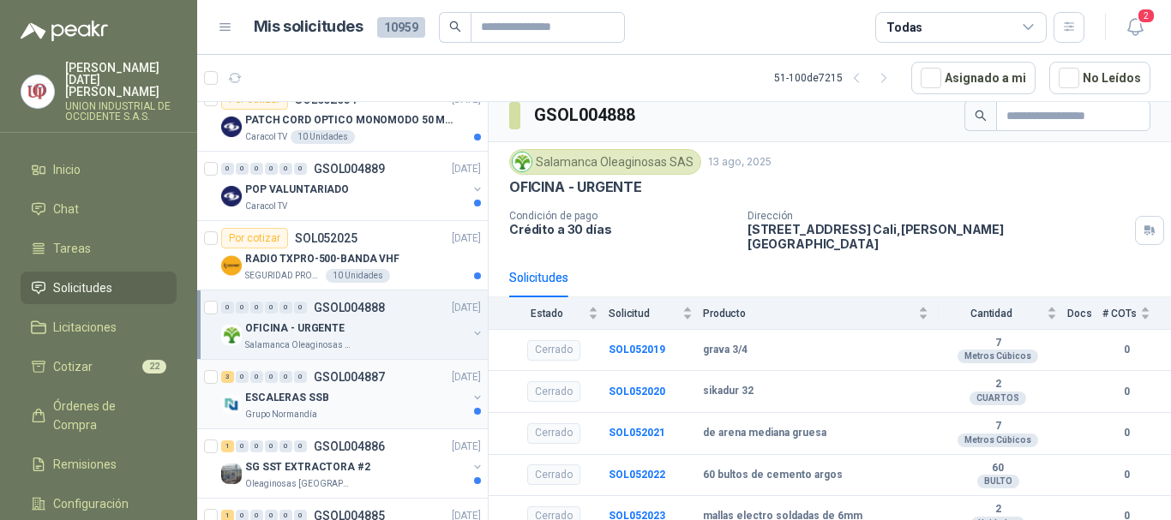
click at [301, 392] on p "ESCALERAS SSB" at bounding box center [286, 398] width 83 height 16
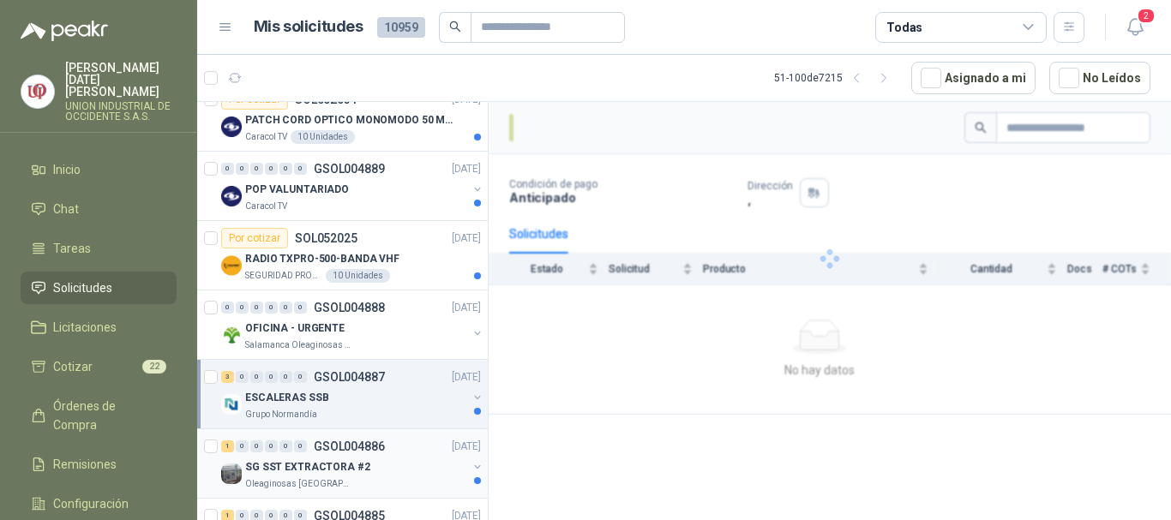
click at [297, 476] on div "SG SST EXTRACTORA #2" at bounding box center [356, 467] width 222 height 21
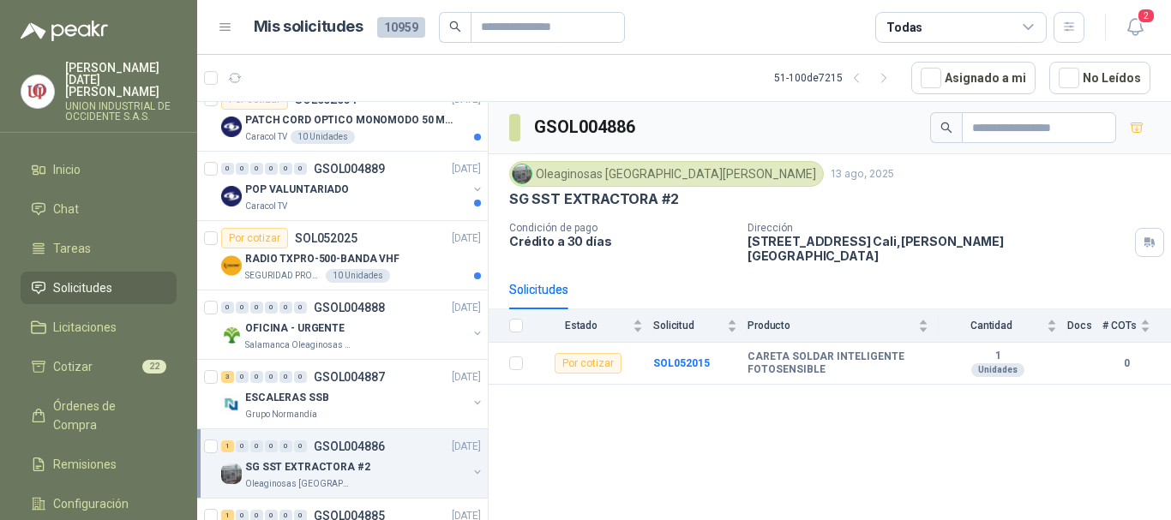
scroll to position [1286, 0]
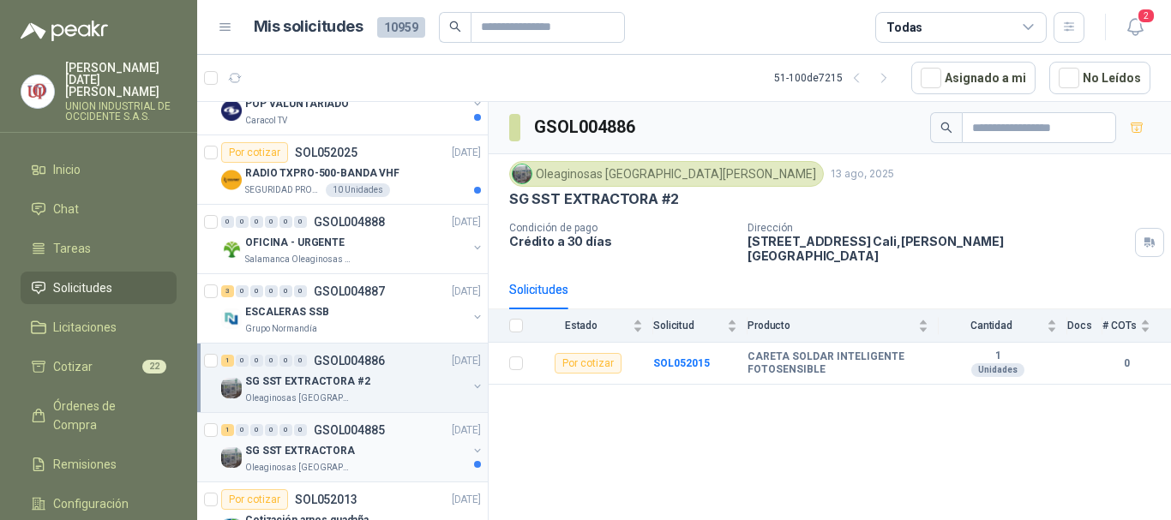
click at [272, 466] on p "Oleaginosas [GEOGRAPHIC_DATA][PERSON_NAME]" at bounding box center [299, 468] width 108 height 14
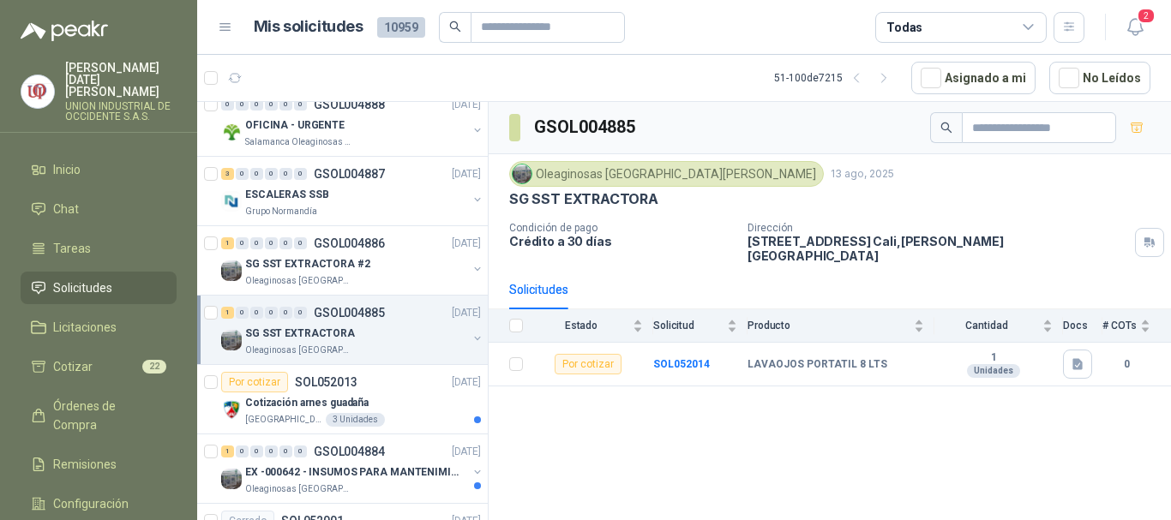
scroll to position [1457, 0]
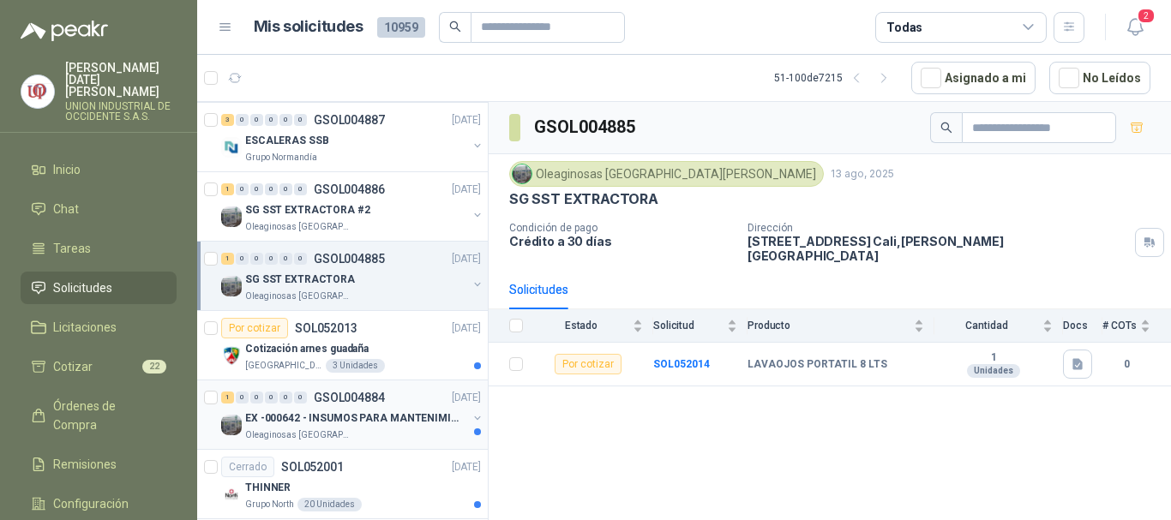
click at [308, 423] on p "EX -000642 - INSUMOS PARA MANTENIMIENTO PREVENTIVO" at bounding box center [351, 419] width 213 height 16
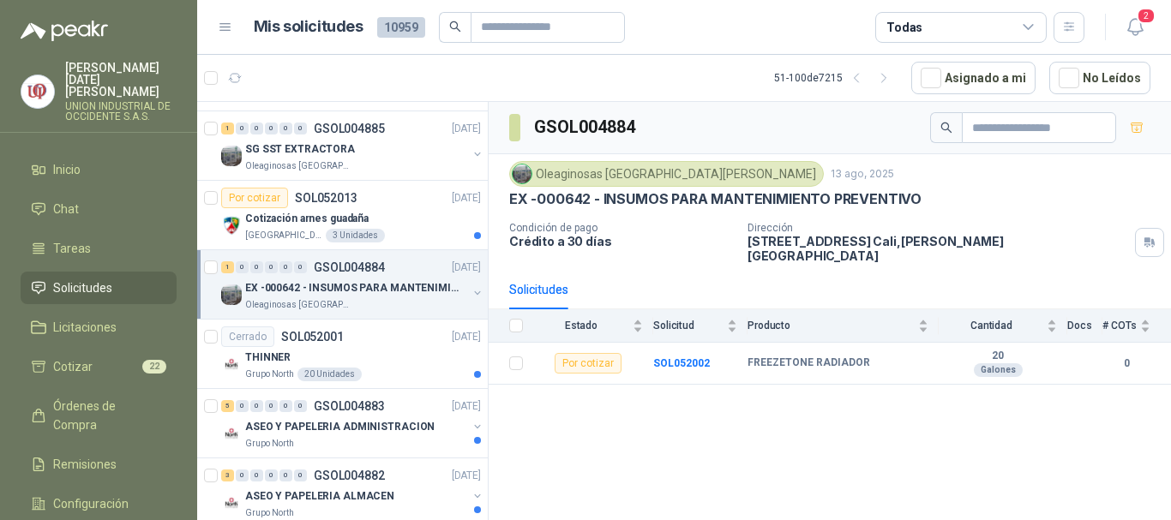
scroll to position [1628, 0]
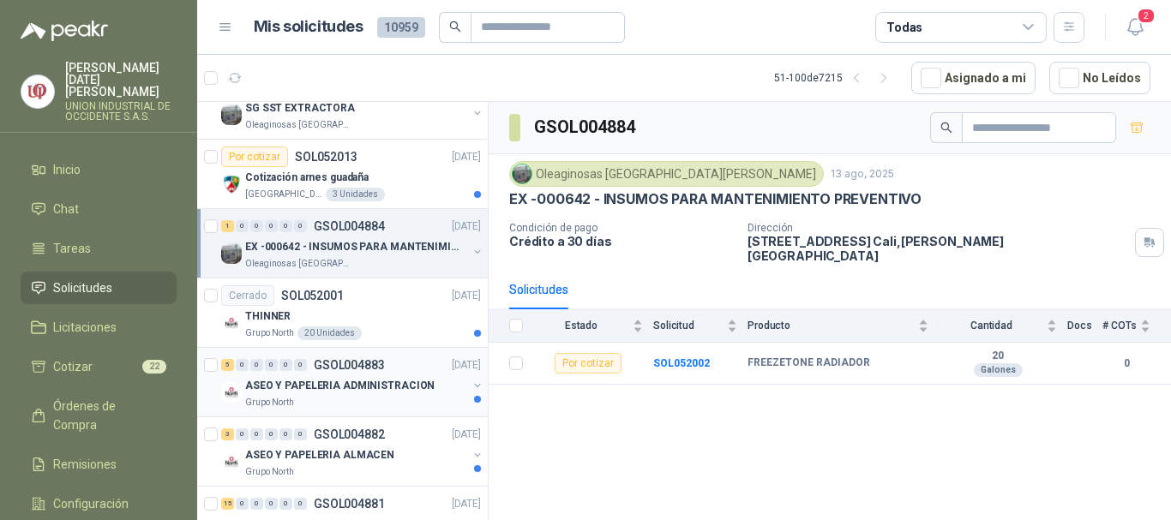
click at [292, 387] on p "ASEO Y PAPELERIA ADMINISTRACION" at bounding box center [339, 386] width 189 height 16
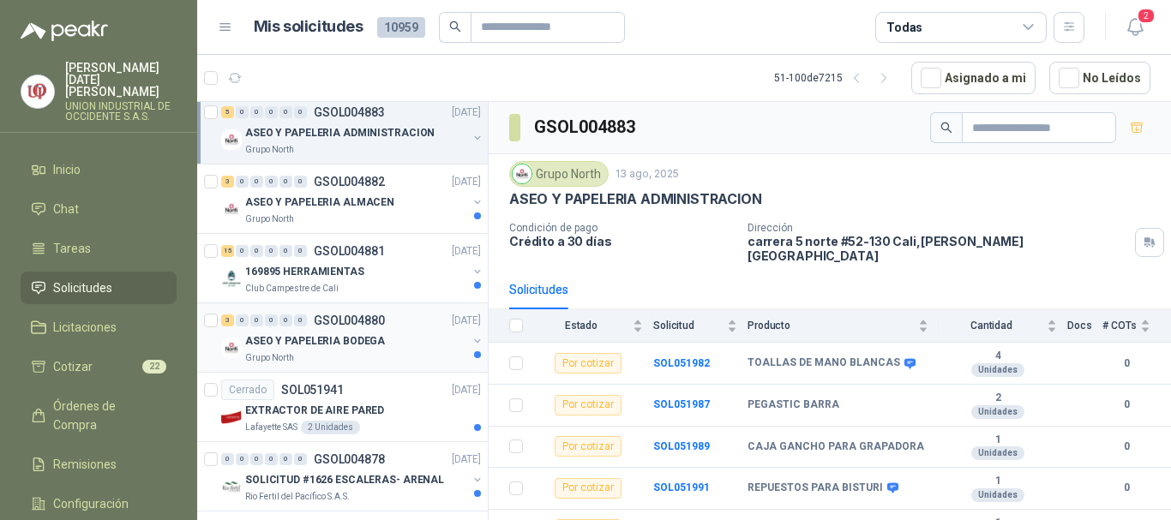
scroll to position [1971, 0]
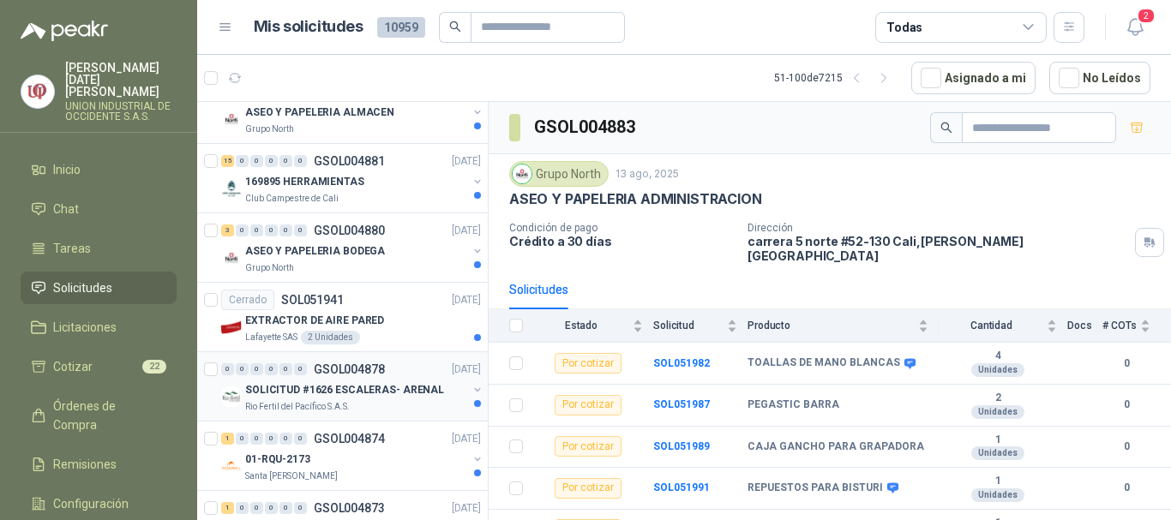
click at [326, 386] on p "SOLICITUD #1626 ESCALERAS- ARENAL" at bounding box center [344, 390] width 199 height 16
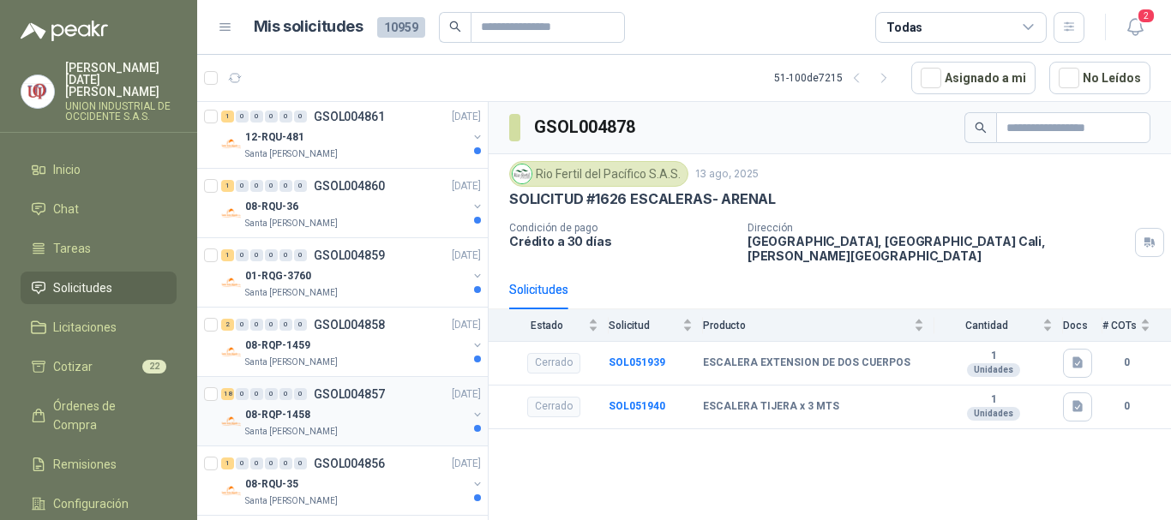
scroll to position [3084, 0]
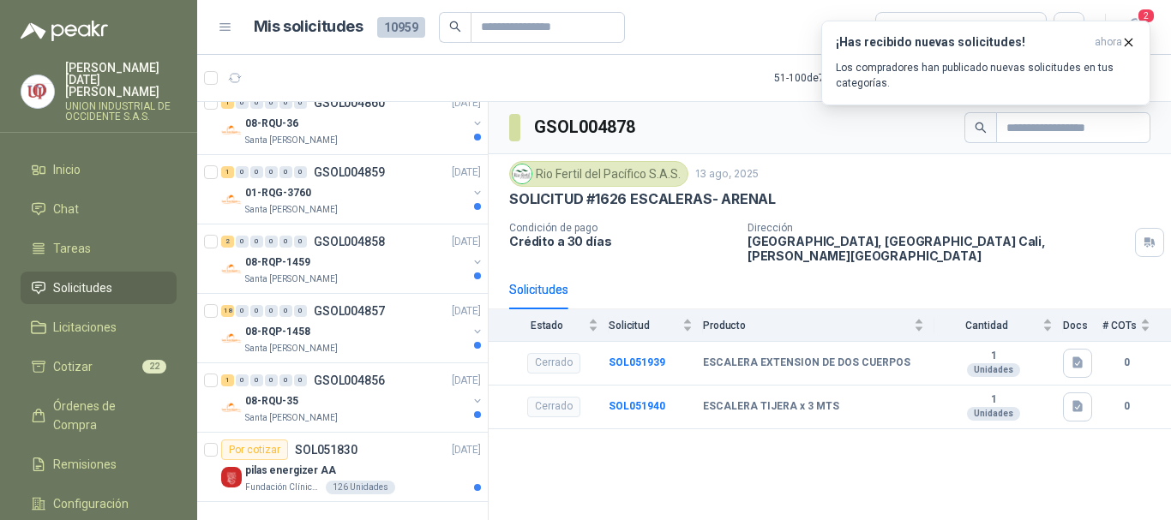
click at [101, 279] on span "Solicitudes" at bounding box center [82, 288] width 59 height 19
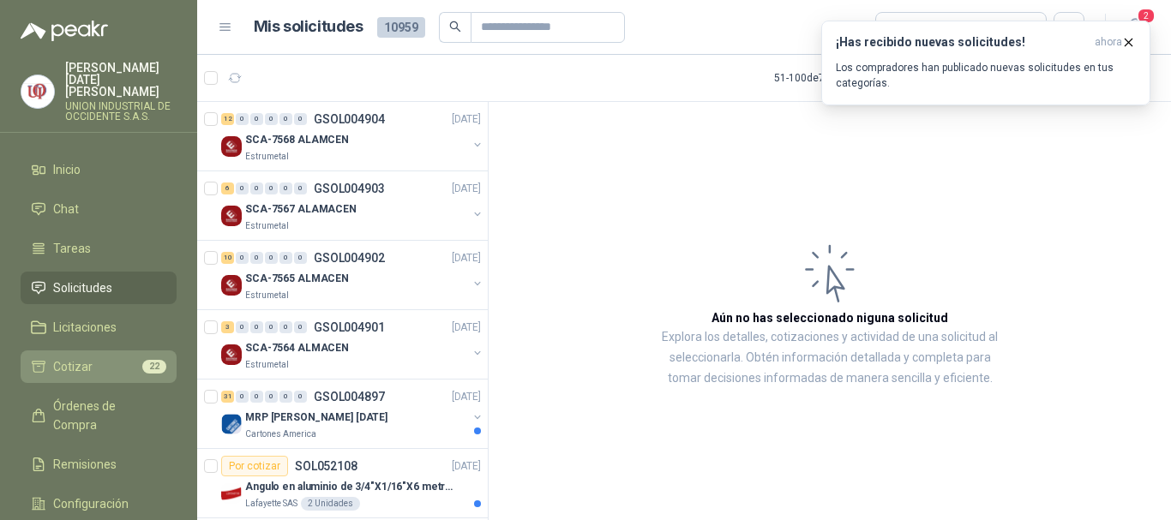
click at [78, 357] on span "Cotizar" at bounding box center [72, 366] width 39 height 19
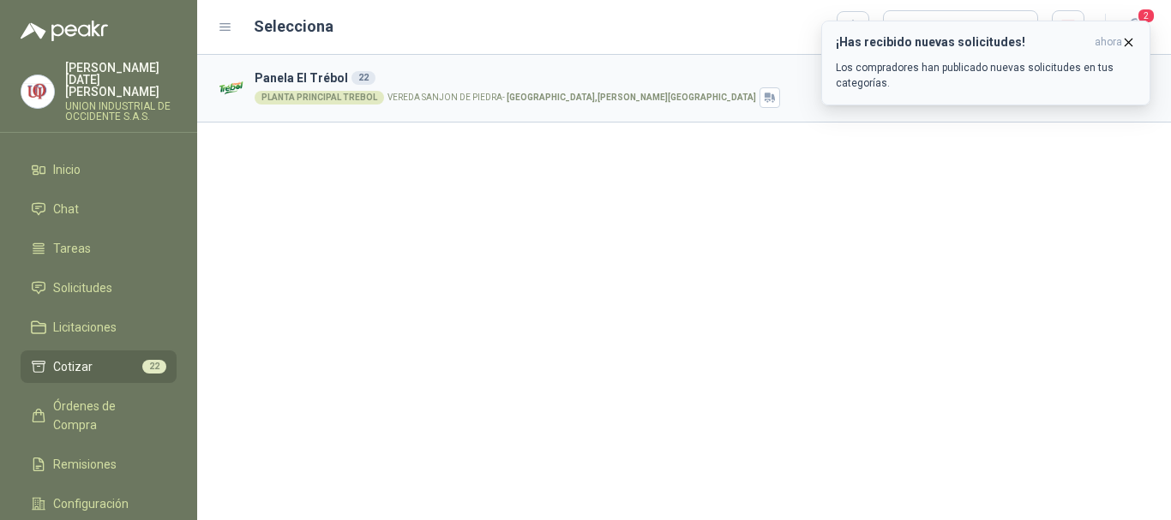
click at [1129, 37] on icon "button" at bounding box center [1128, 42] width 15 height 15
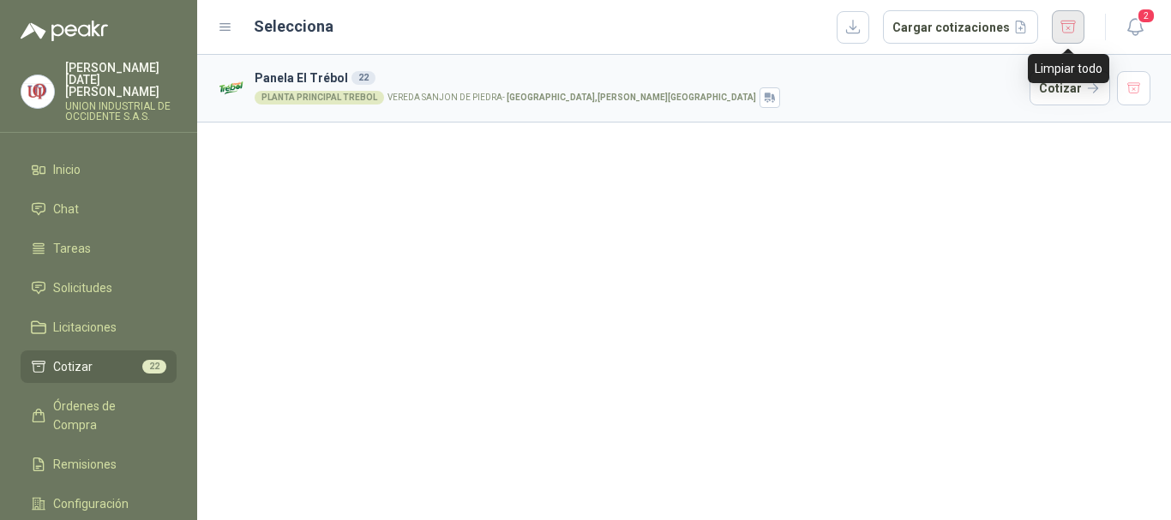
click at [1068, 26] on button "button" at bounding box center [1068, 26] width 33 height 33
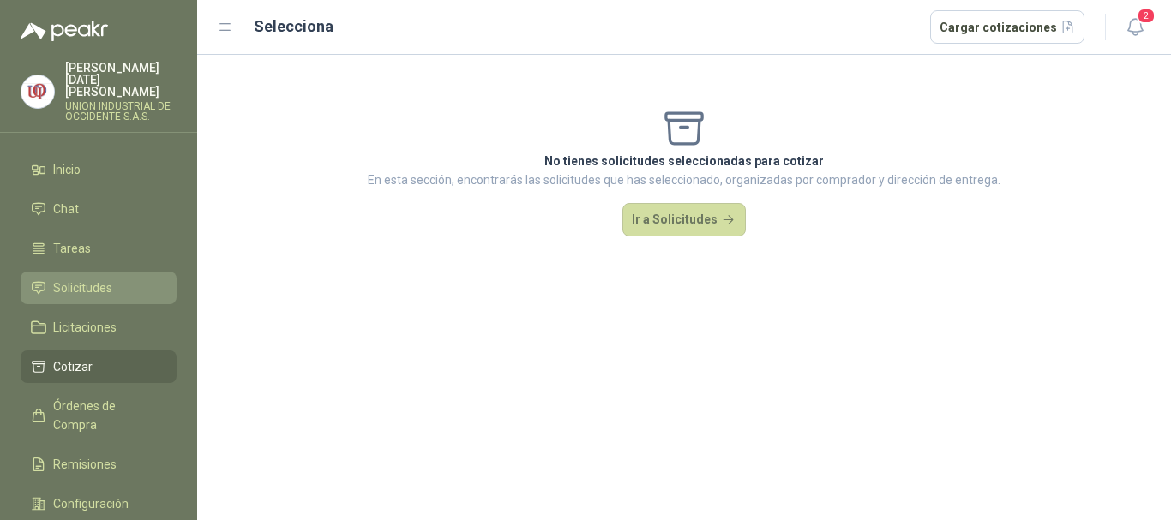
click at [67, 279] on span "Solicitudes" at bounding box center [82, 288] width 59 height 19
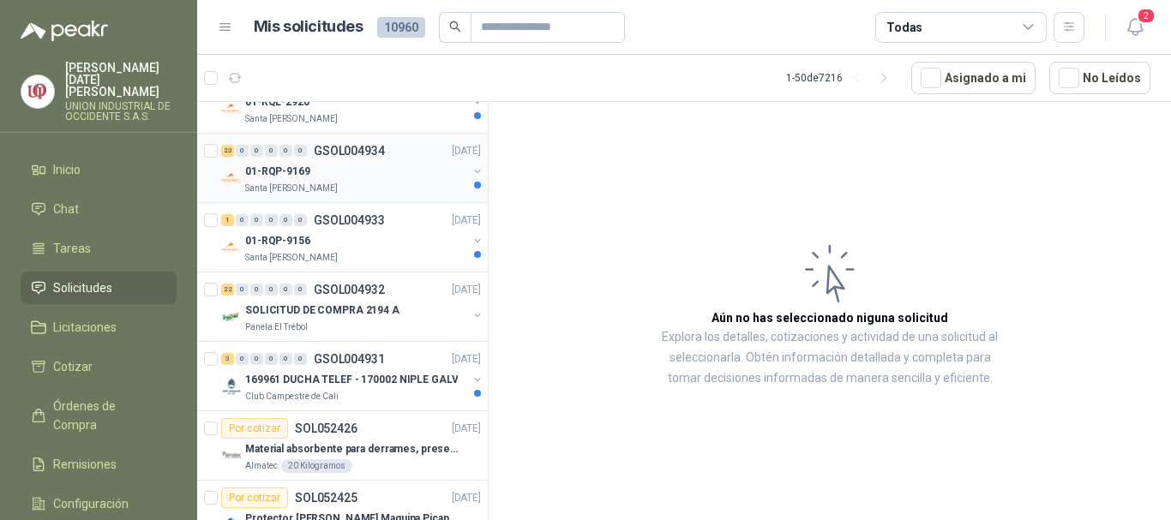
scroll to position [1028, 0]
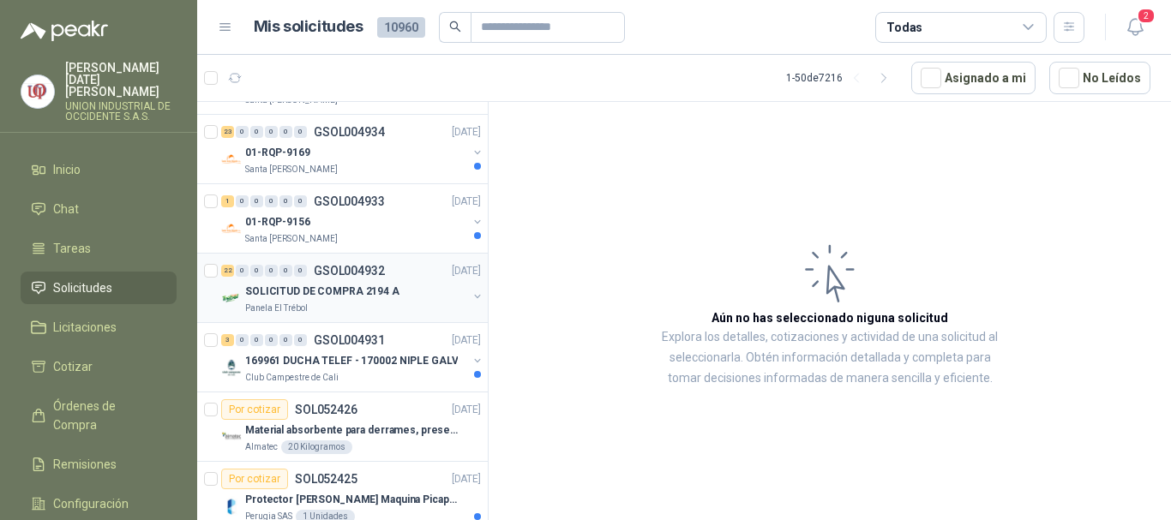
click at [339, 301] on div "SOLICITUD DE COMPRA 2194 A" at bounding box center [356, 291] width 222 height 21
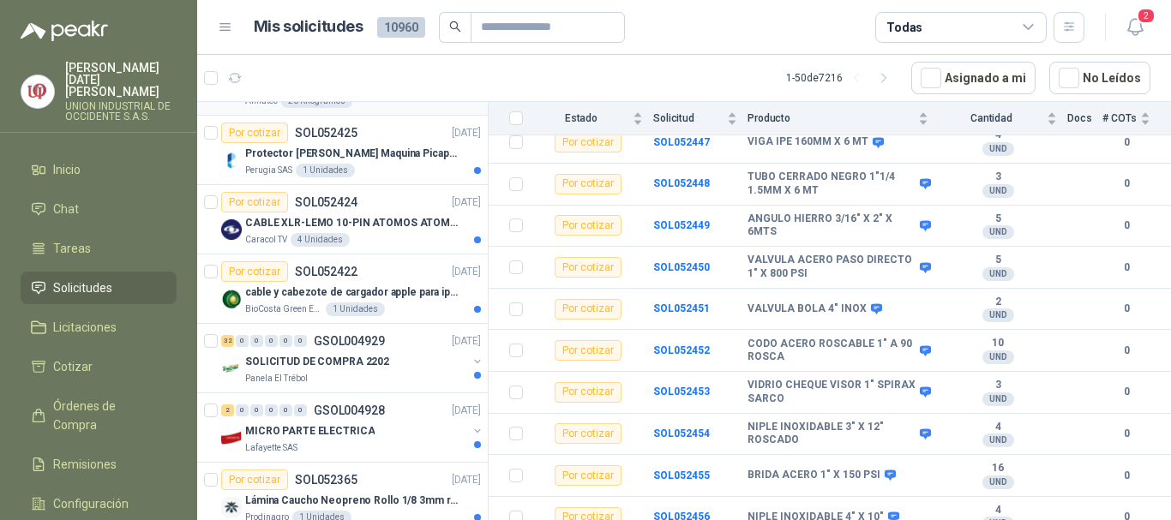
scroll to position [1457, 0]
